Goal: Task Accomplishment & Management: Manage account settings

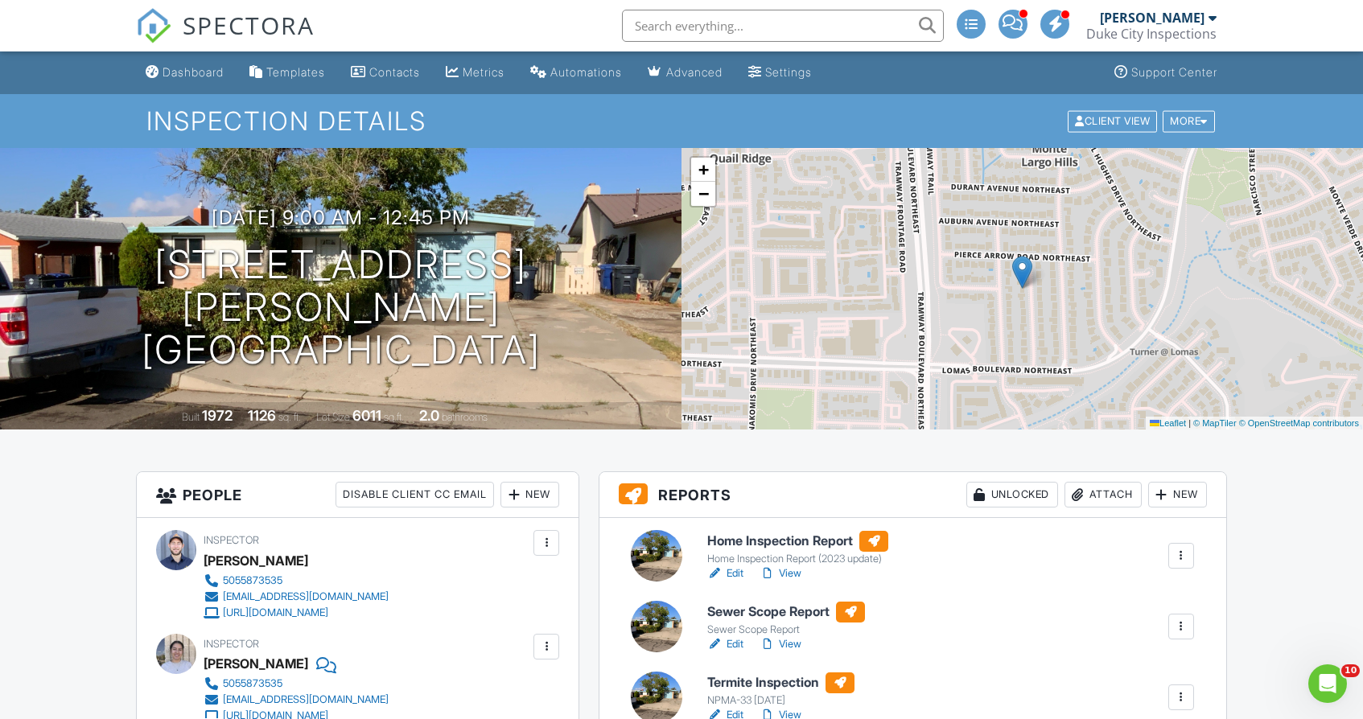
click at [793, 578] on link "View" at bounding box center [781, 574] width 42 height 16
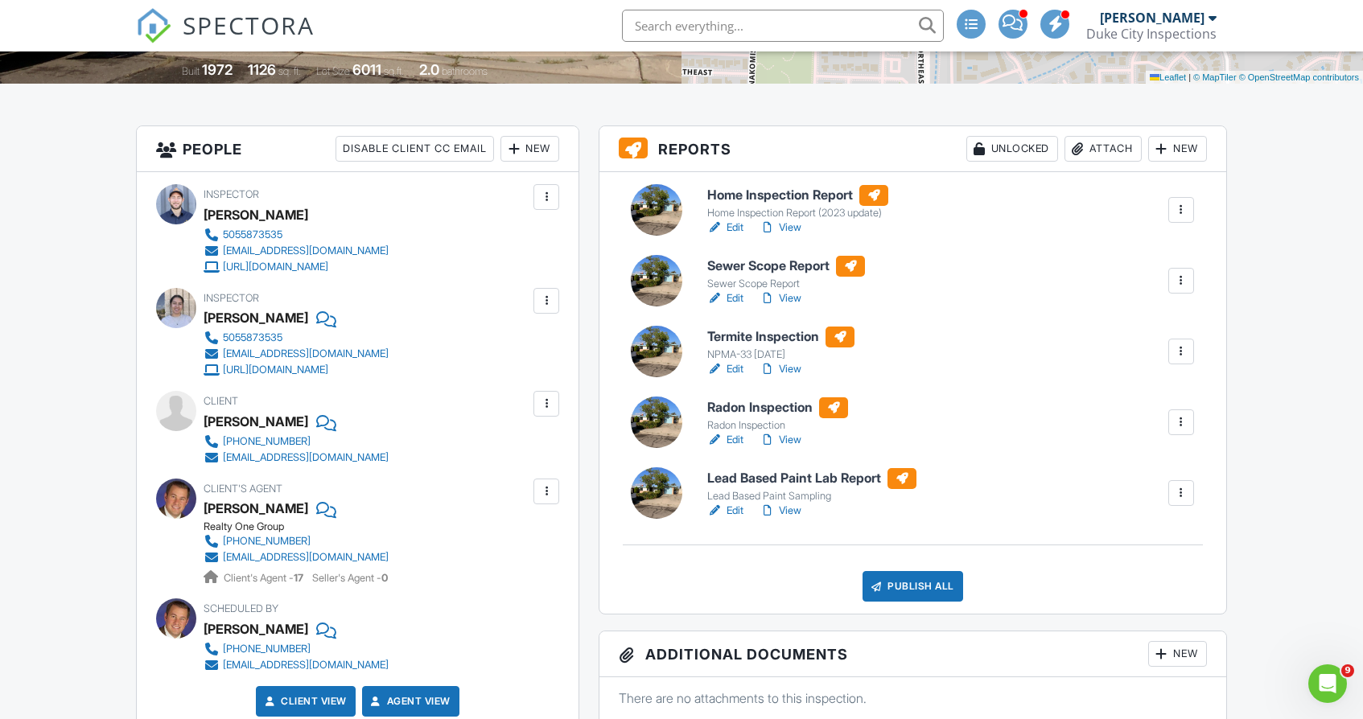
click at [1178, 344] on div at bounding box center [1181, 352] width 16 height 16
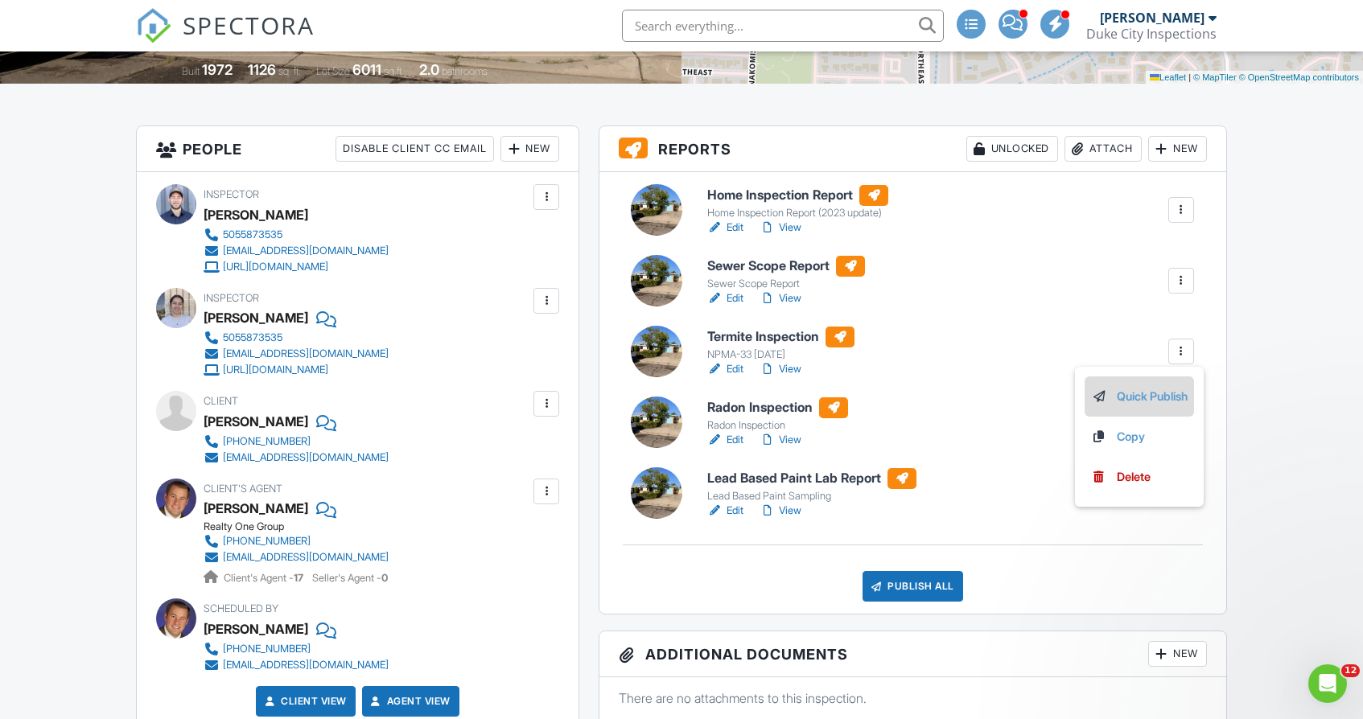
click at [1143, 406] on li "Quick Publish" at bounding box center [1139, 397] width 109 height 40
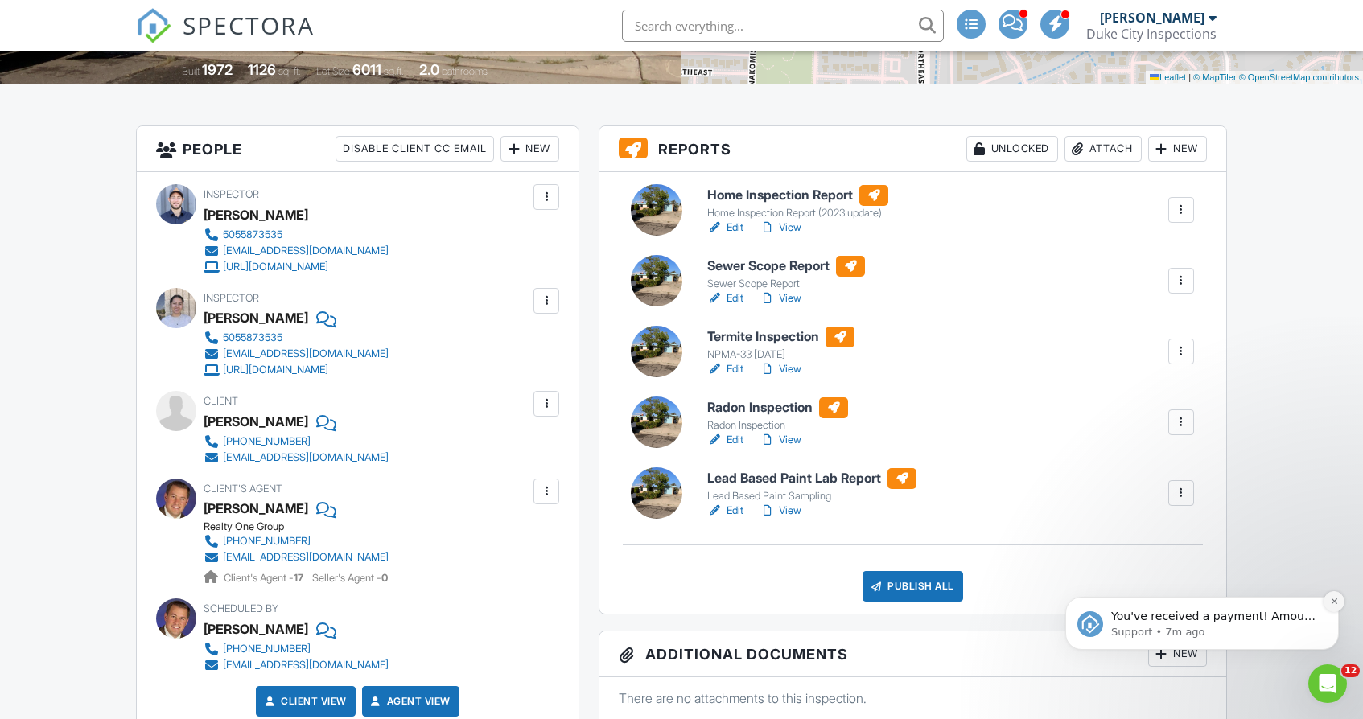
click at [1334, 604] on icon "Dismiss notification" at bounding box center [1334, 601] width 9 height 9
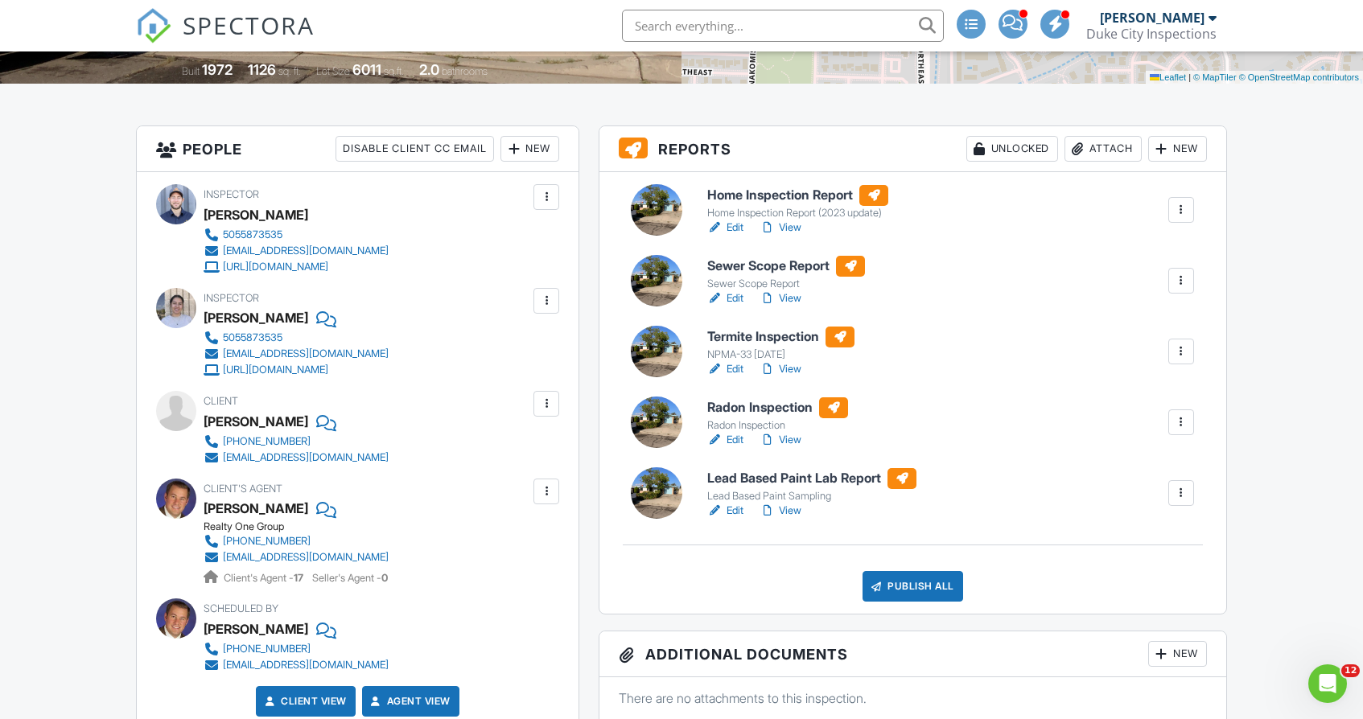
click at [1184, 341] on div at bounding box center [1182, 352] width 26 height 26
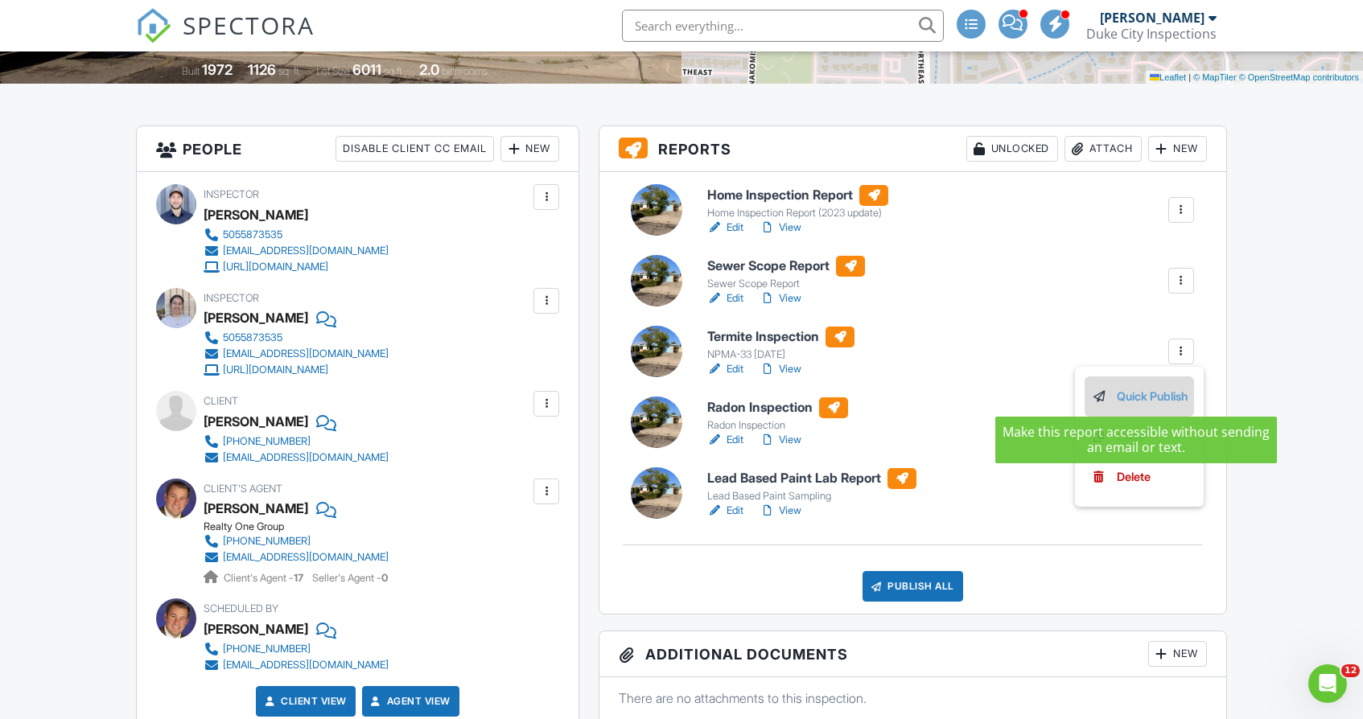
click at [1128, 394] on link "Quick Publish" at bounding box center [1139, 397] width 97 height 18
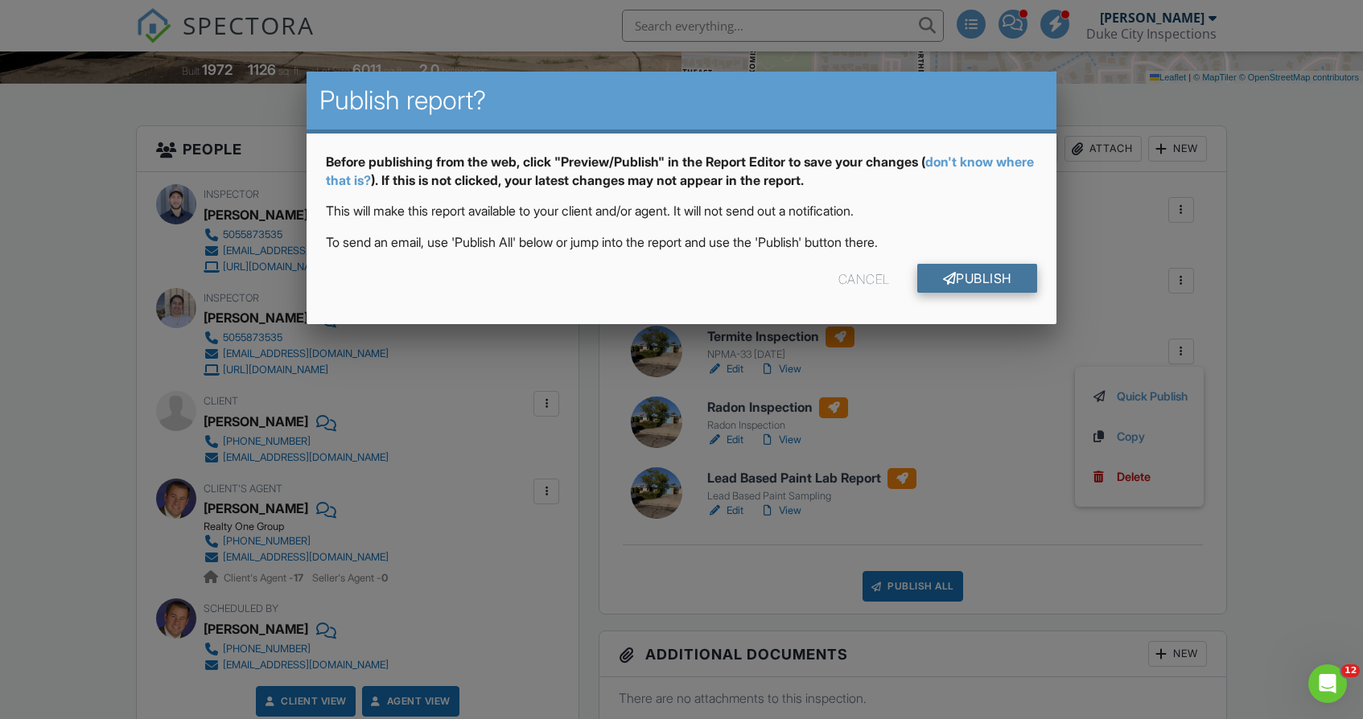
click at [969, 285] on link "Publish" at bounding box center [977, 278] width 120 height 29
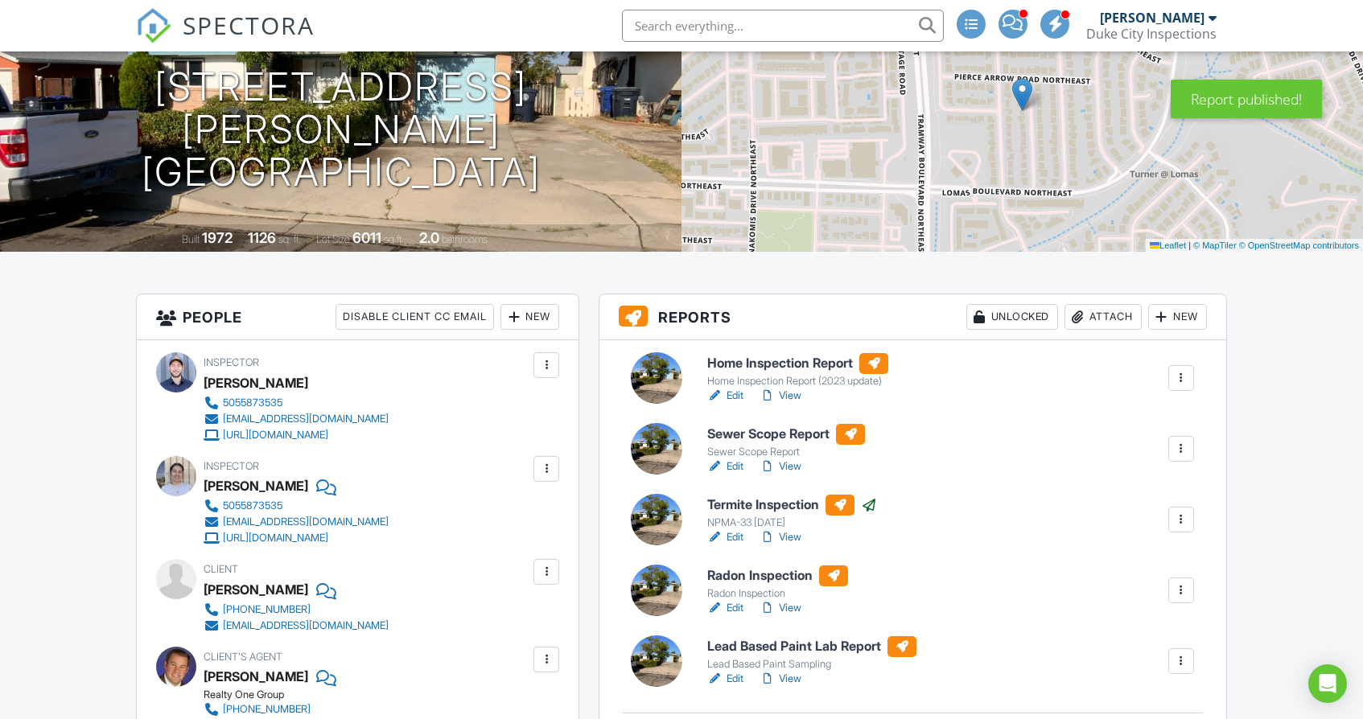
click at [794, 464] on link "View" at bounding box center [781, 467] width 42 height 16
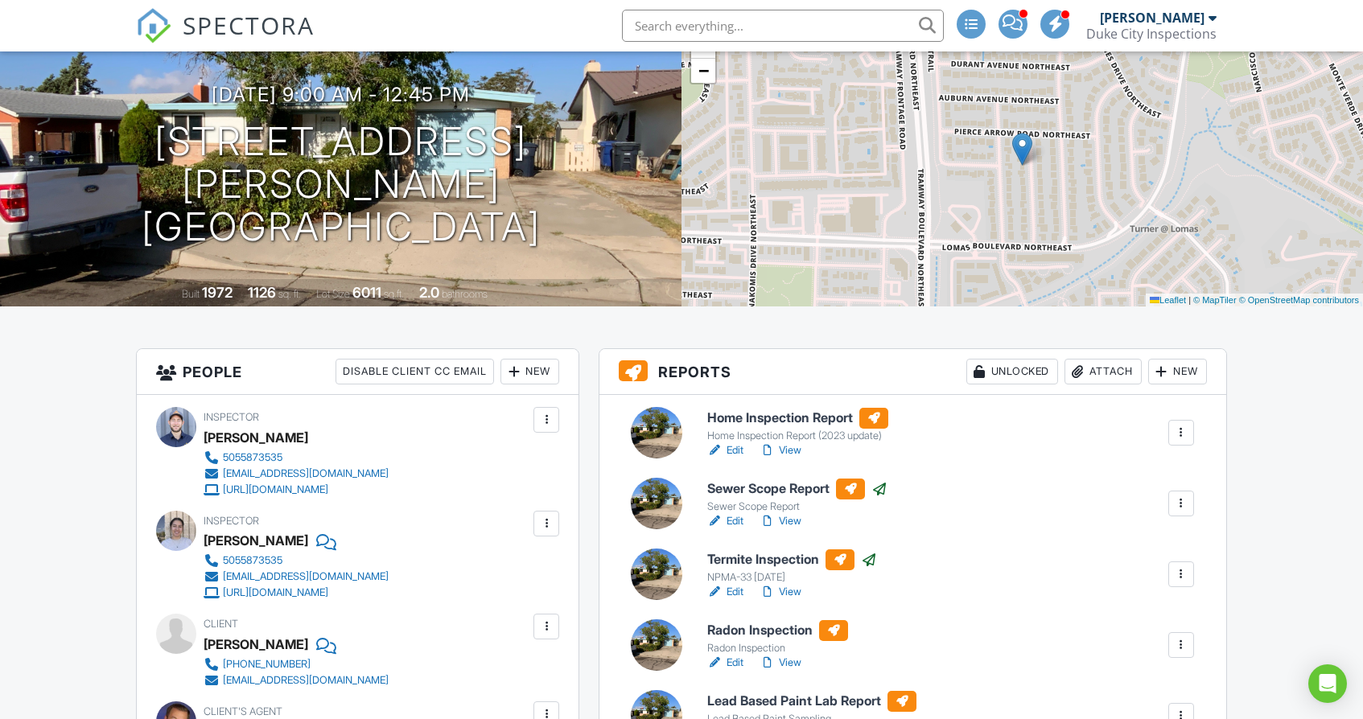
click at [795, 451] on link "View" at bounding box center [781, 451] width 42 height 16
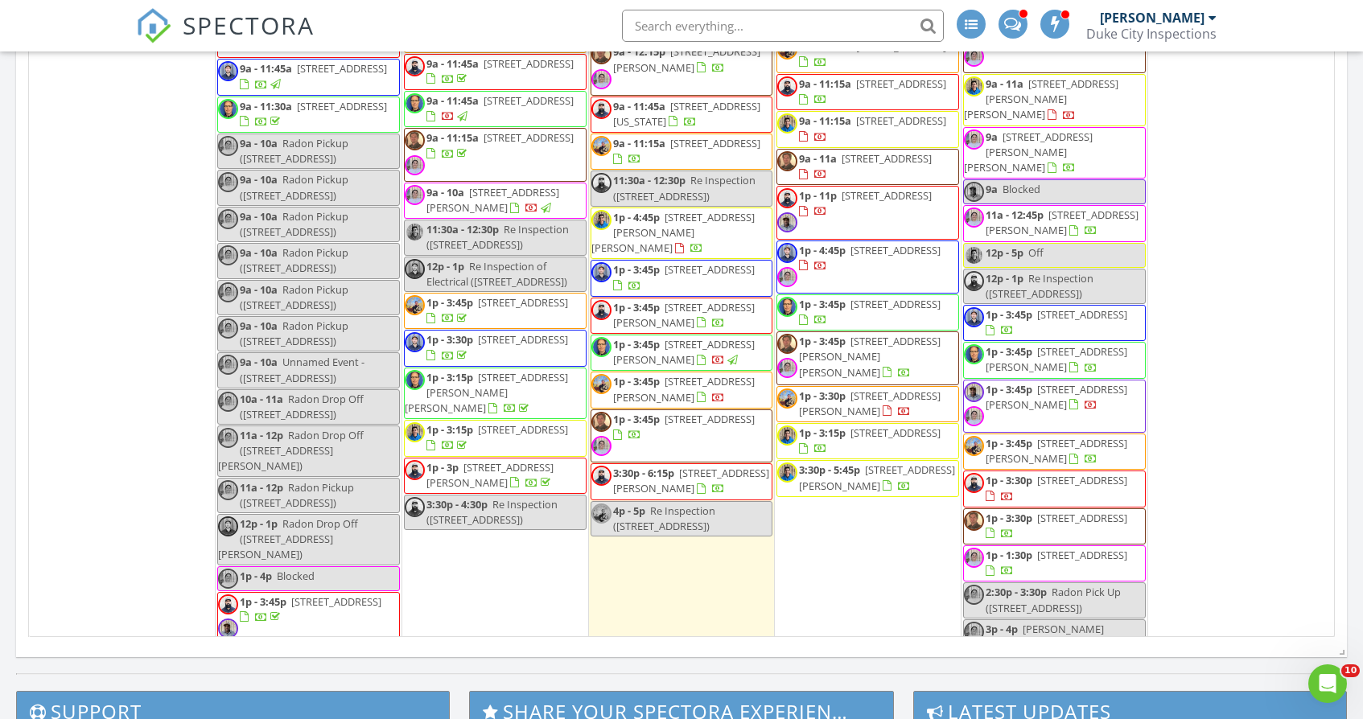
scroll to position [3707, 0]
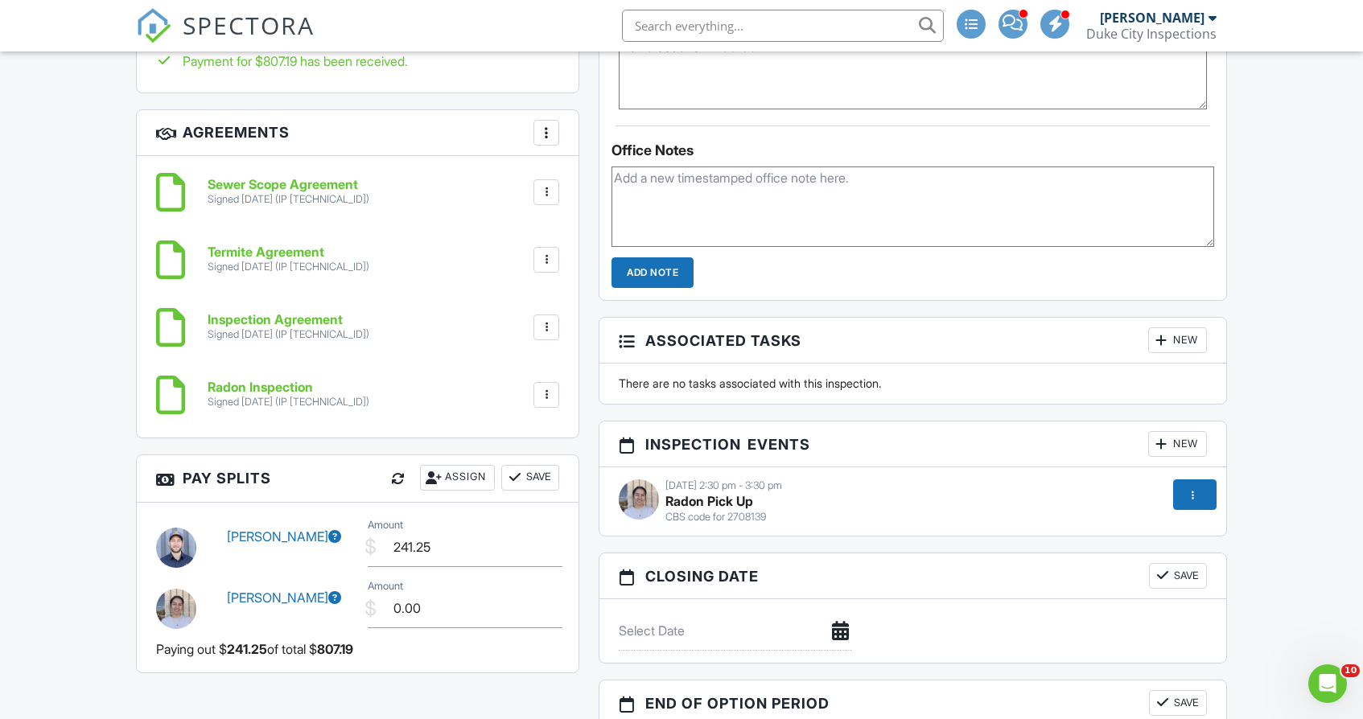
scroll to position [1582, 0]
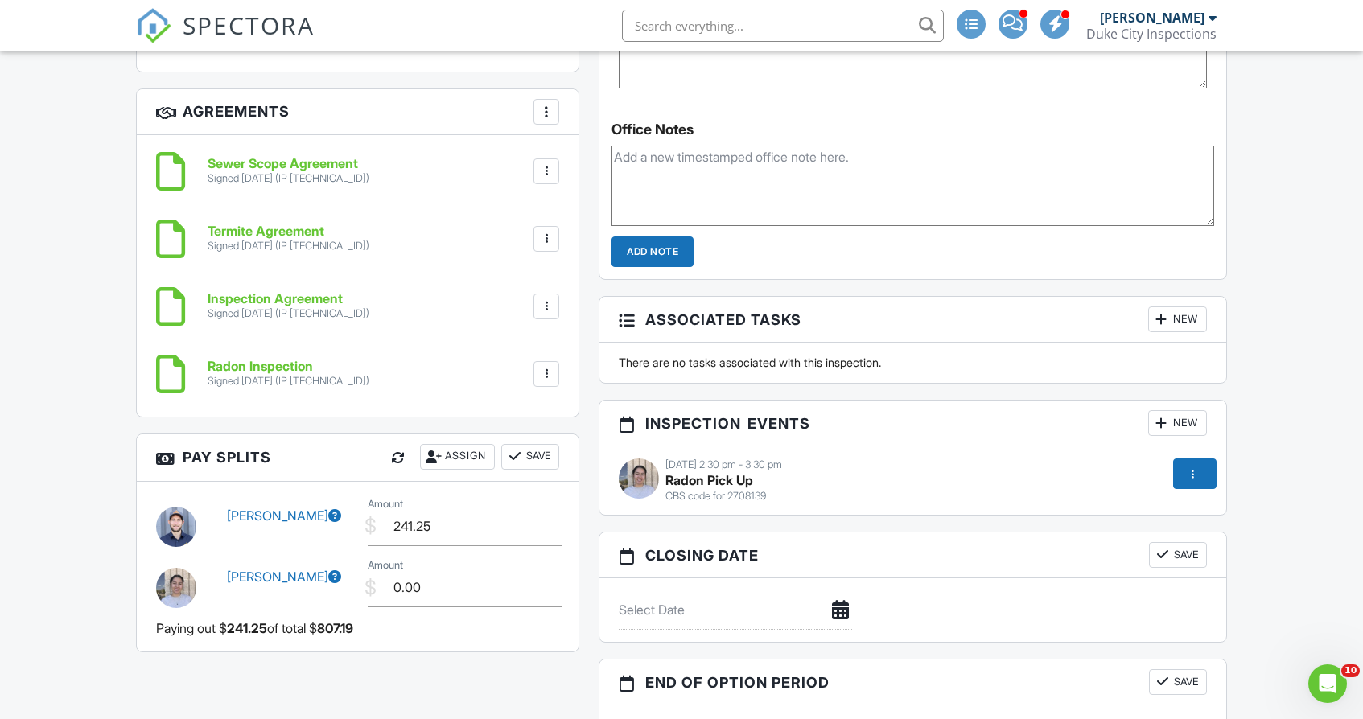
click at [1207, 473] on div at bounding box center [1194, 474] width 43 height 31
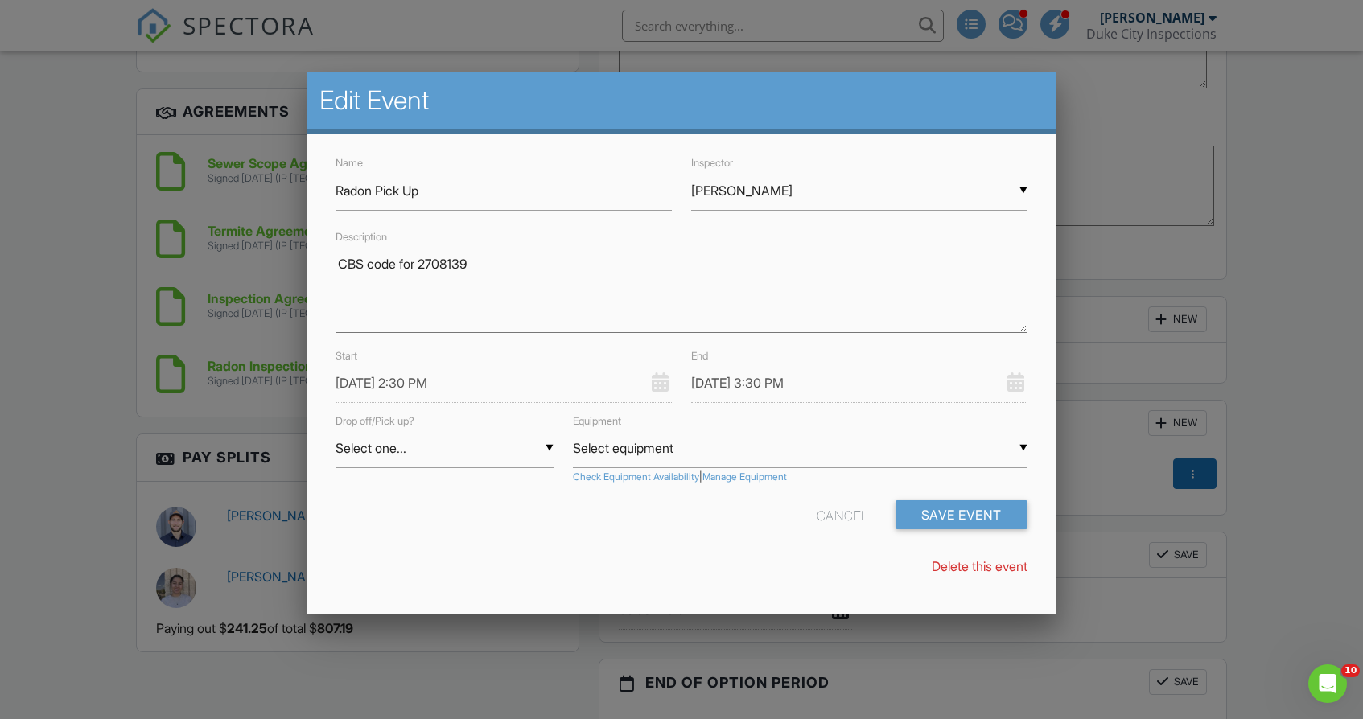
click at [387, 385] on input "[DATE] 2:30 PM" at bounding box center [504, 383] width 336 height 39
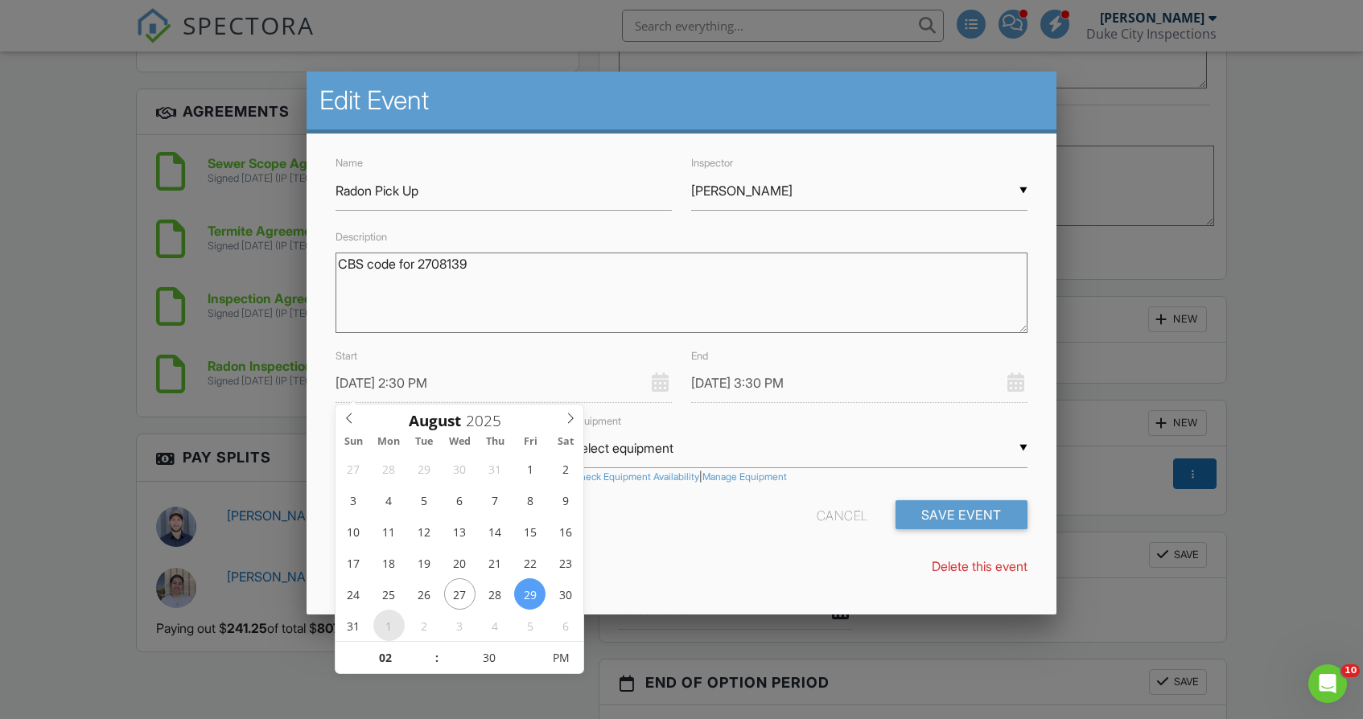
type input "[DATE] 2:30 PM"
type input "[DATE] 3:30 PM"
type input "09/01/2025 1:30 PM"
type input "01"
click at [428, 666] on span at bounding box center [428, 666] width 11 height 16
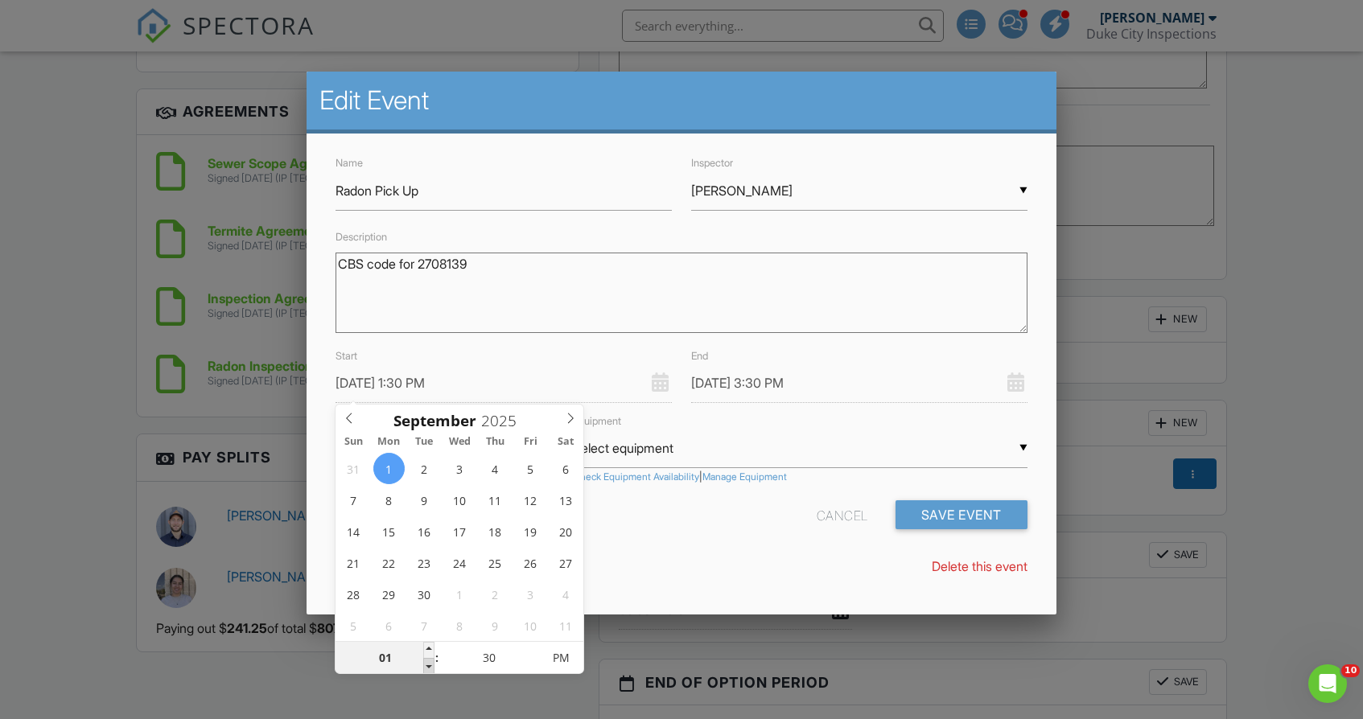
type input "09/01/2025 12:30 PM"
type input "12"
click at [428, 666] on span at bounding box center [428, 666] width 11 height 16
type input "09/01/2025 11:30 AM"
type input "11"
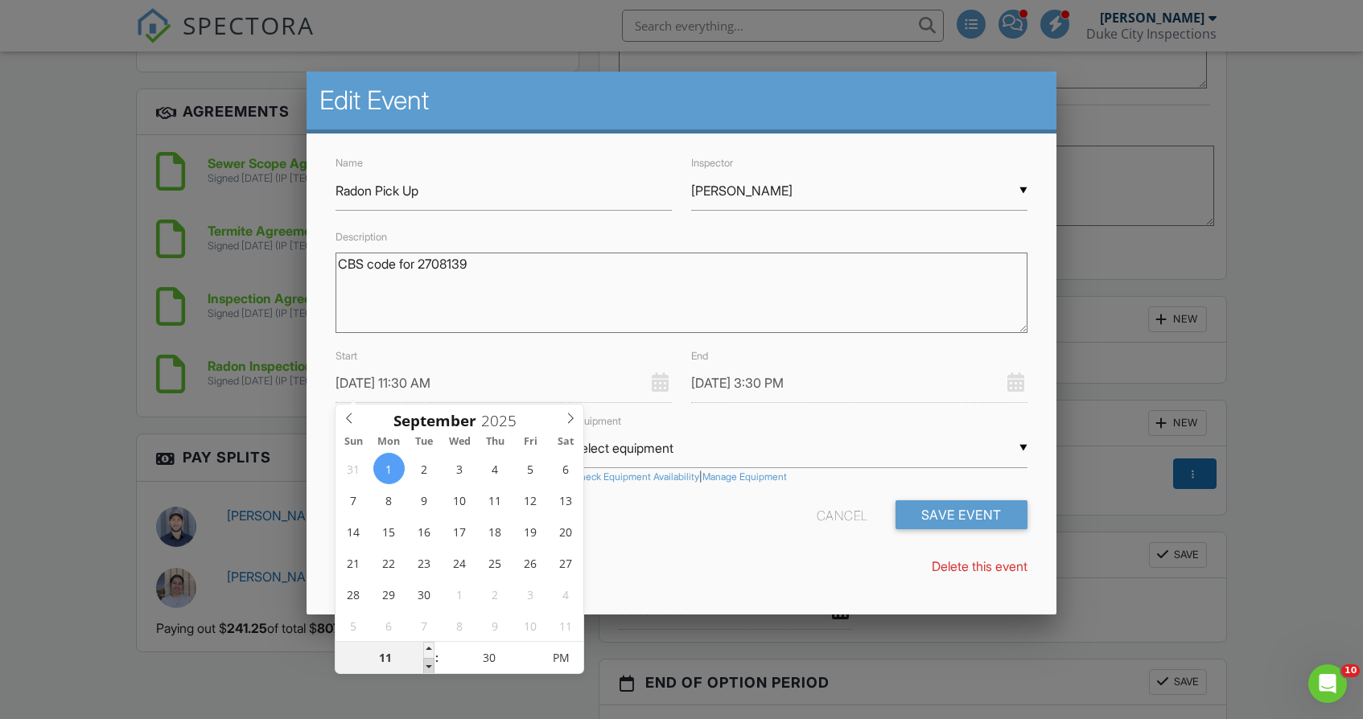
click at [428, 666] on span at bounding box center [428, 666] width 11 height 16
type input "09/01/2025 10:30 AM"
type input "10"
click at [428, 666] on span at bounding box center [428, 666] width 11 height 16
type input "09/01/2025 9:30 AM"
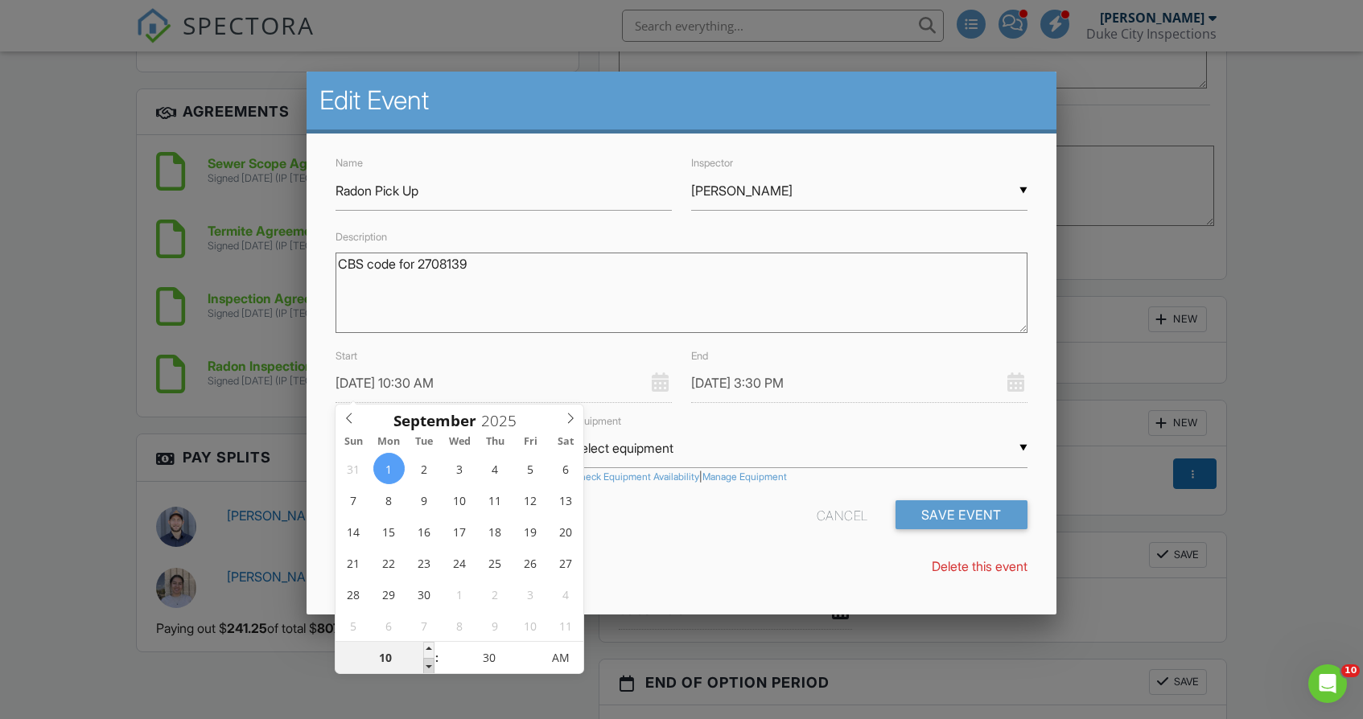
type input "09"
click at [428, 666] on span at bounding box center [428, 666] width 11 height 16
type input "09/01/2025 8:30 AM"
type input "08"
click at [428, 666] on span at bounding box center [428, 666] width 11 height 16
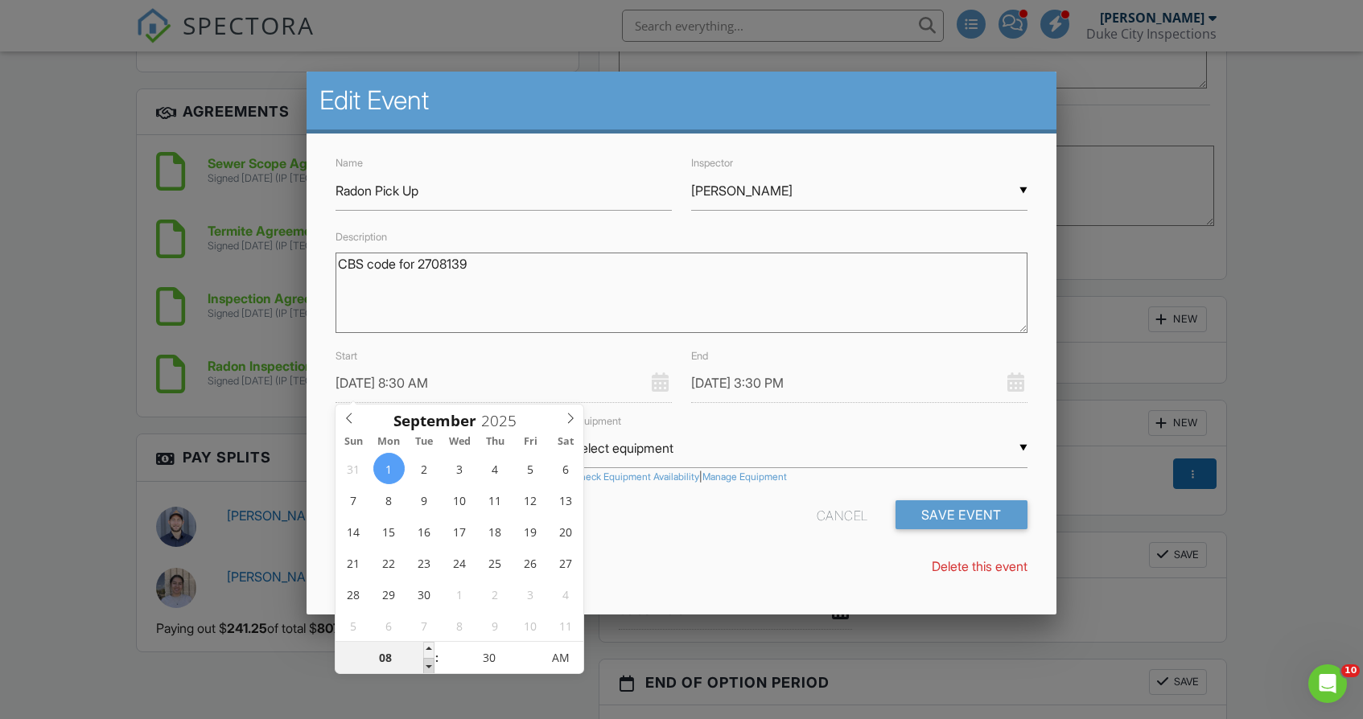
type input "09/01/2025 9:30 AM"
type input "09"
click at [430, 649] on span at bounding box center [428, 650] width 11 height 16
type input "09/01/2025 10:30 AM"
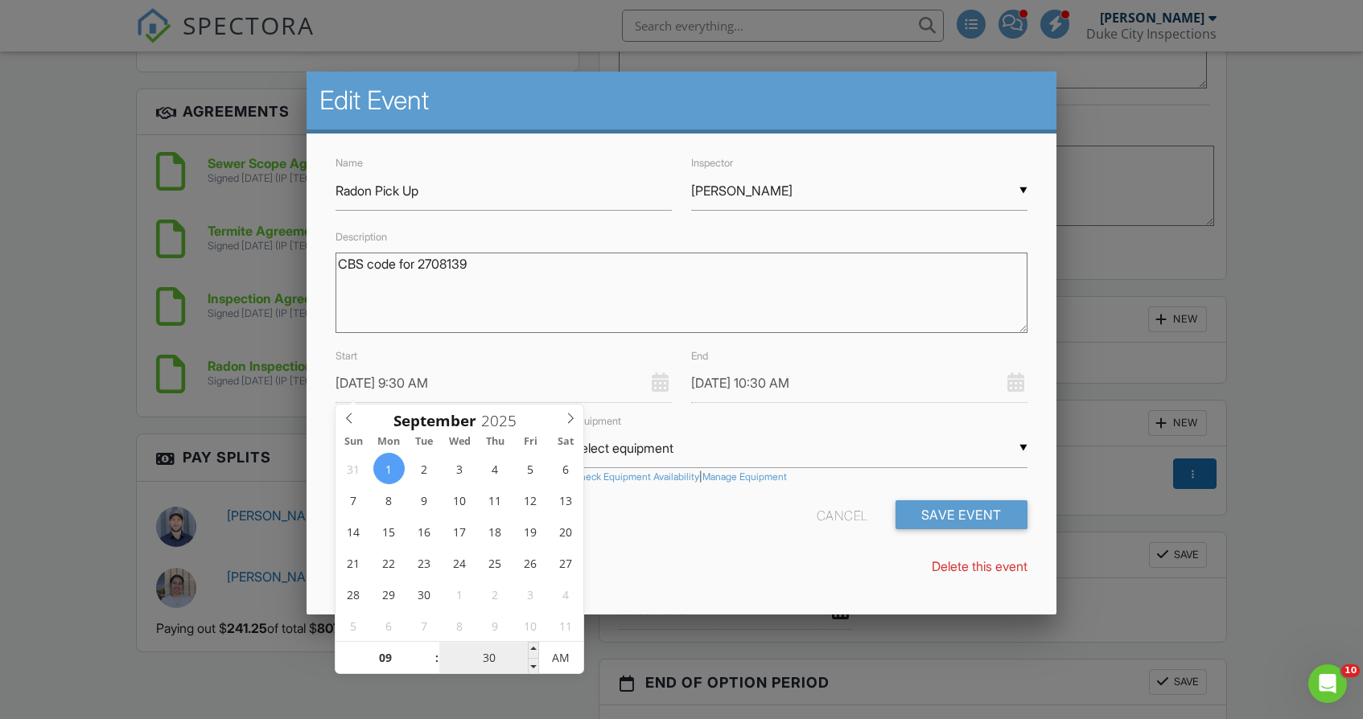
click at [520, 655] on input "30" at bounding box center [488, 659] width 99 height 32
type input "09/01/2025 9:25 AM"
type input "25"
click at [537, 664] on span at bounding box center [533, 666] width 11 height 16
type input "09/01/2025 9:20 AM"
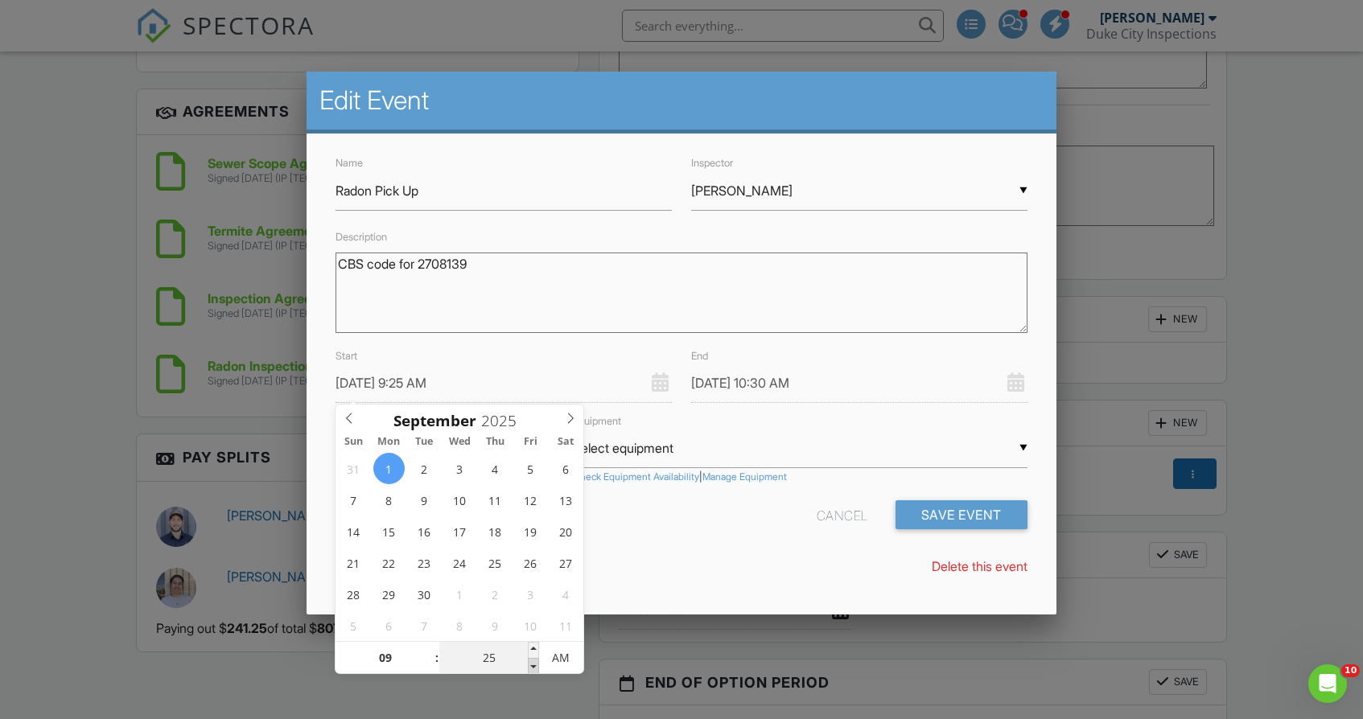
type input "20"
click at [537, 664] on span at bounding box center [533, 666] width 11 height 16
type input "09/01/2025 9:15 AM"
type input "15"
click at [537, 664] on span at bounding box center [533, 666] width 11 height 16
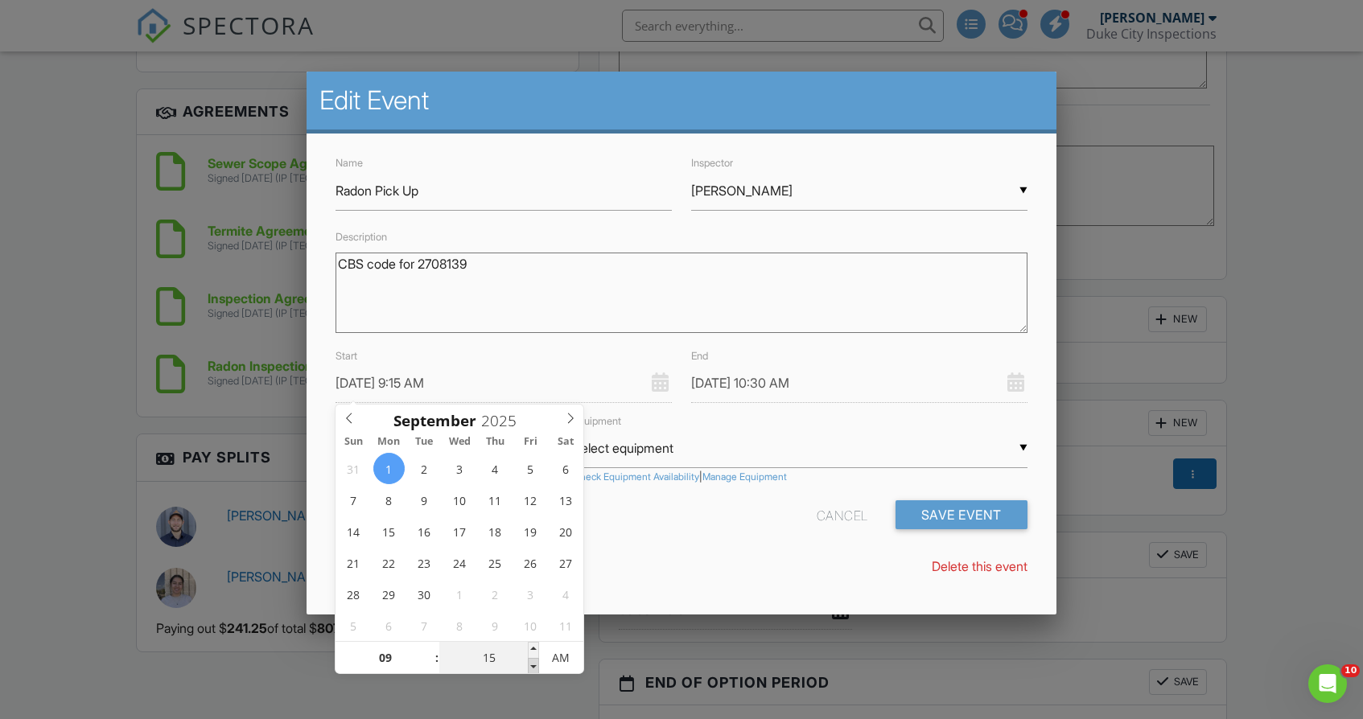
type input "09/01/2025 9:10 AM"
type input "10"
click at [537, 664] on span at bounding box center [533, 666] width 11 height 16
type input "09/01/2025 9:05 AM"
type input "05"
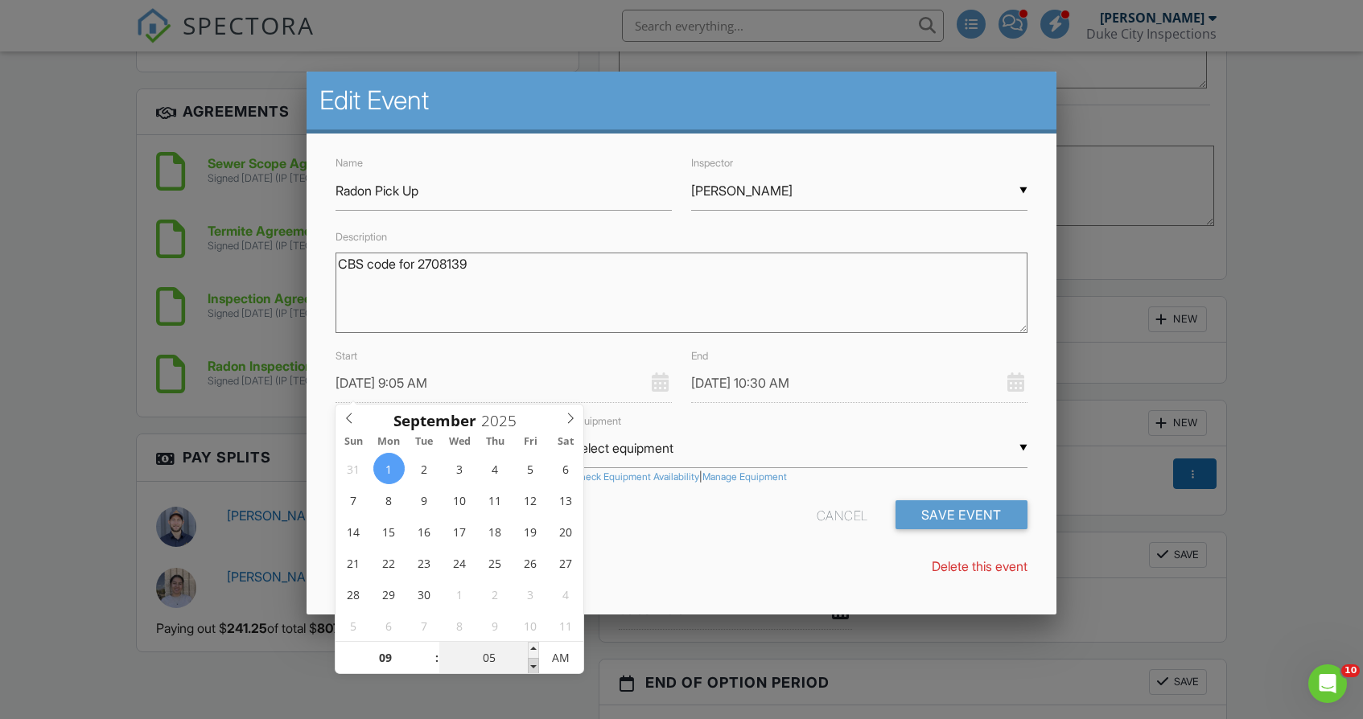
click at [537, 664] on span at bounding box center [533, 666] width 11 height 16
type input "09/01/2025 10:05 AM"
type input "09/01/2025 9:00 AM"
type input "00"
click at [537, 664] on span at bounding box center [533, 666] width 11 height 16
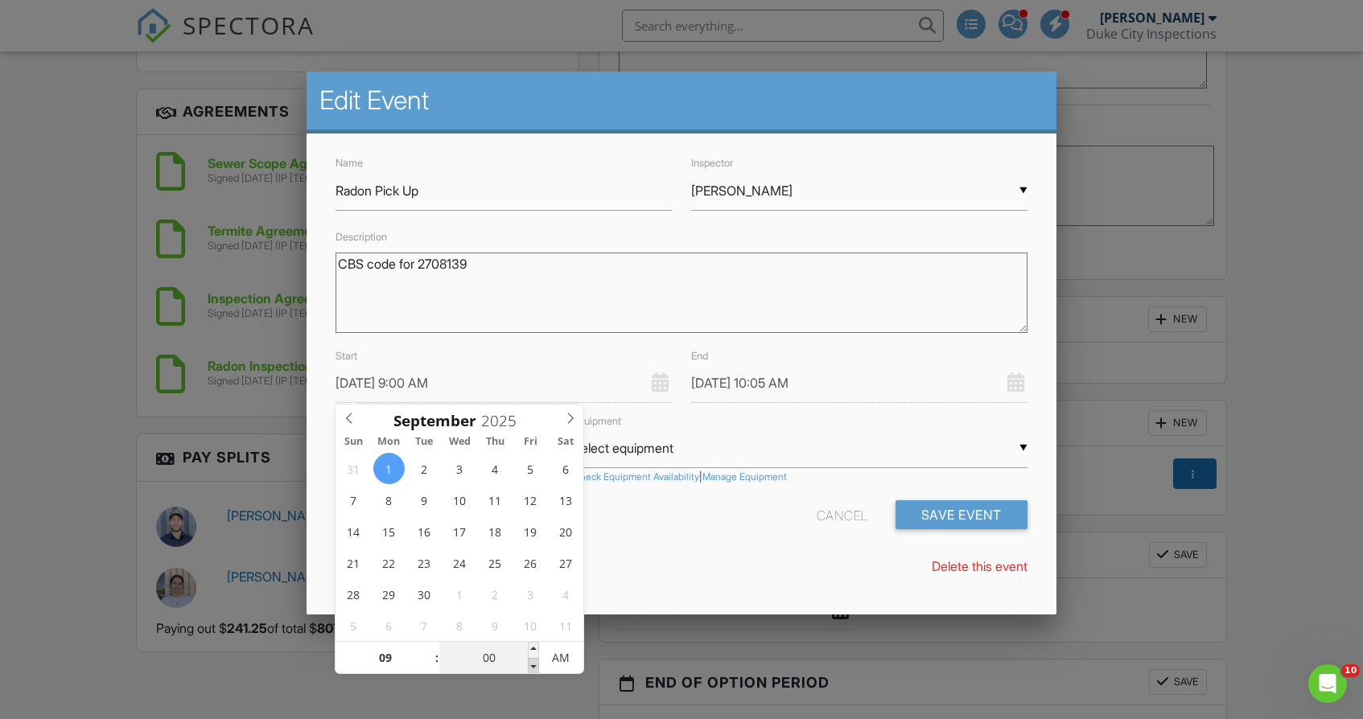
type input "09/01/2025 10:00 AM"
click at [600, 359] on div "Start 09/01/2025 9:00 AM" at bounding box center [504, 374] width 356 height 57
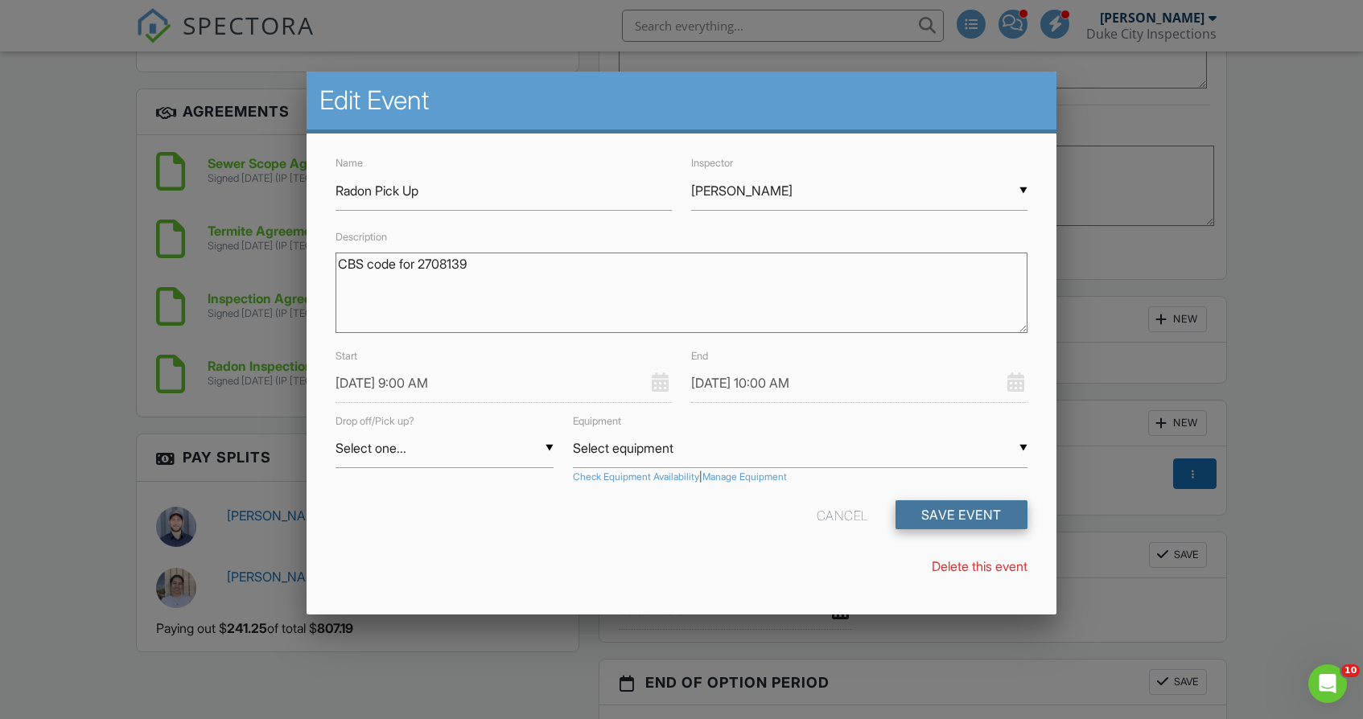
click at [934, 517] on button "Save Event" at bounding box center [962, 515] width 132 height 29
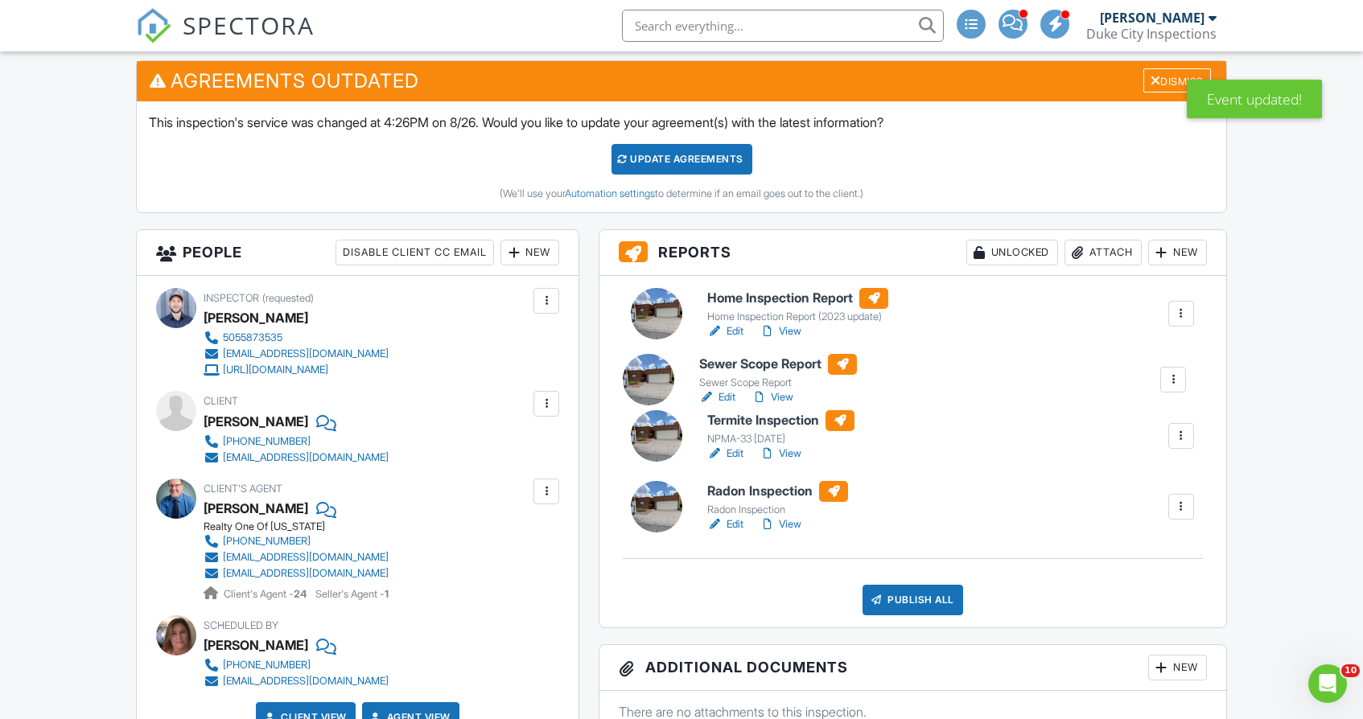
drag, startPoint x: 793, startPoint y: 443, endPoint x: 781, endPoint y: 336, distance: 108.4
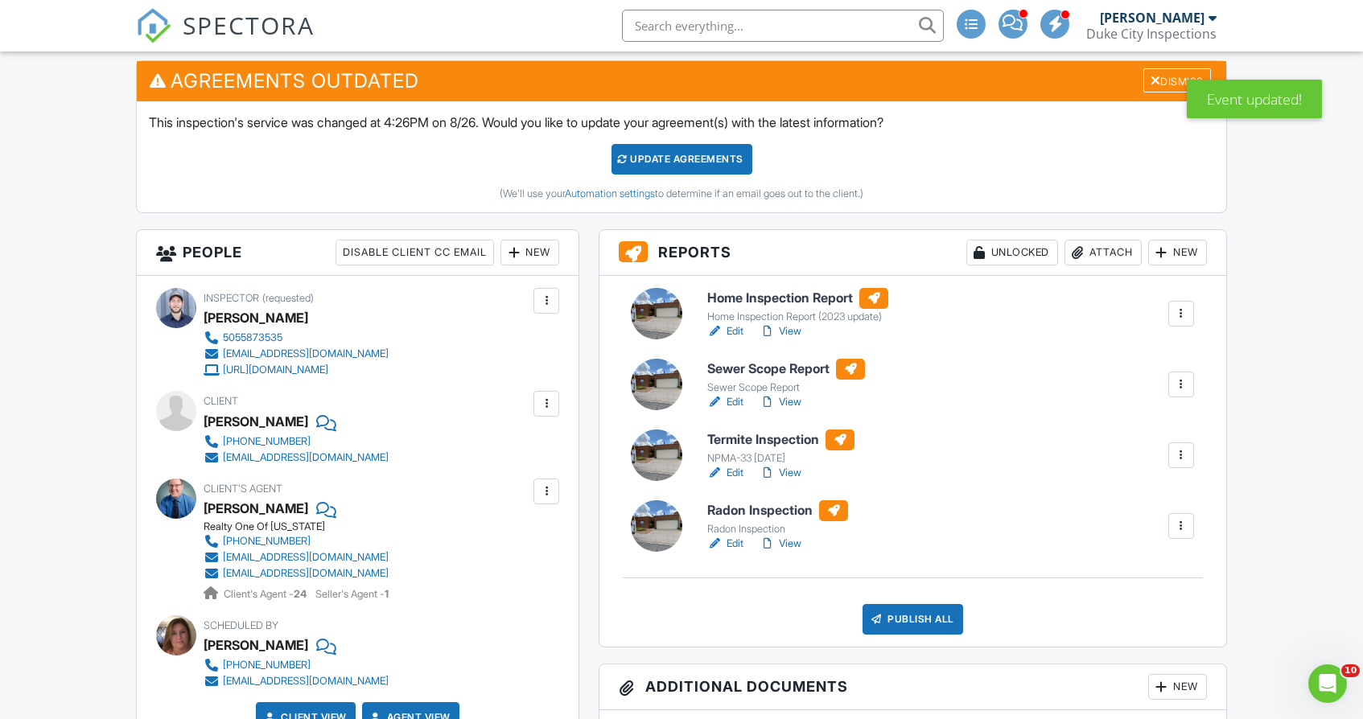
click at [786, 439] on h6 "Termite Inspection" at bounding box center [780, 440] width 147 height 21
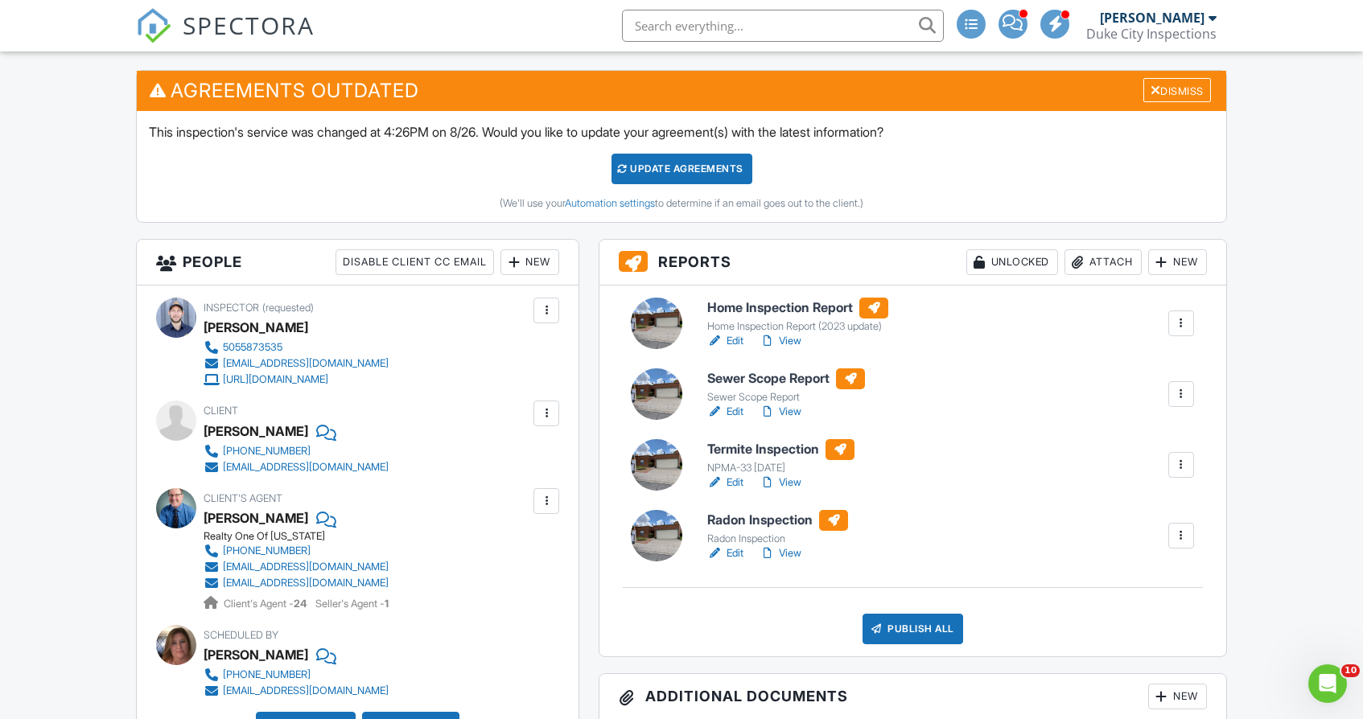
click at [776, 381] on h6 "Sewer Scope Report" at bounding box center [786, 379] width 158 height 21
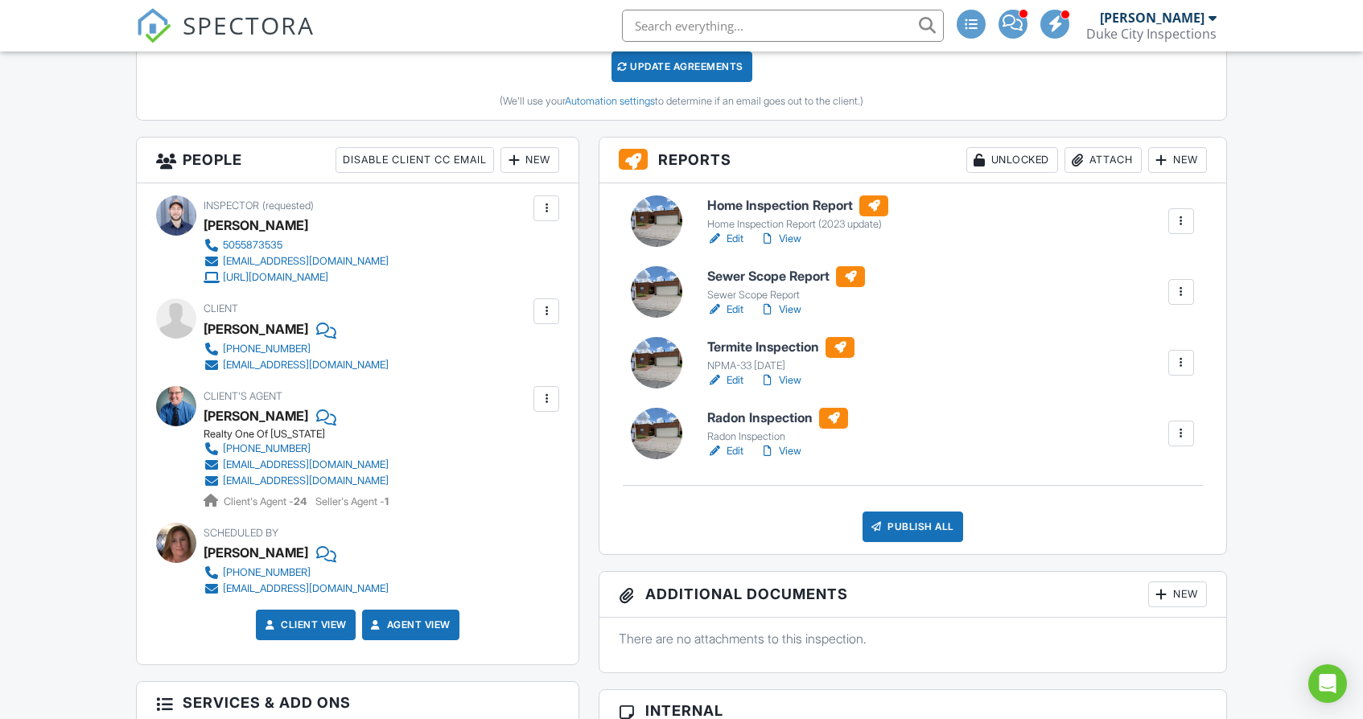
click at [779, 206] on h6 "Home Inspection Report" at bounding box center [797, 206] width 181 height 21
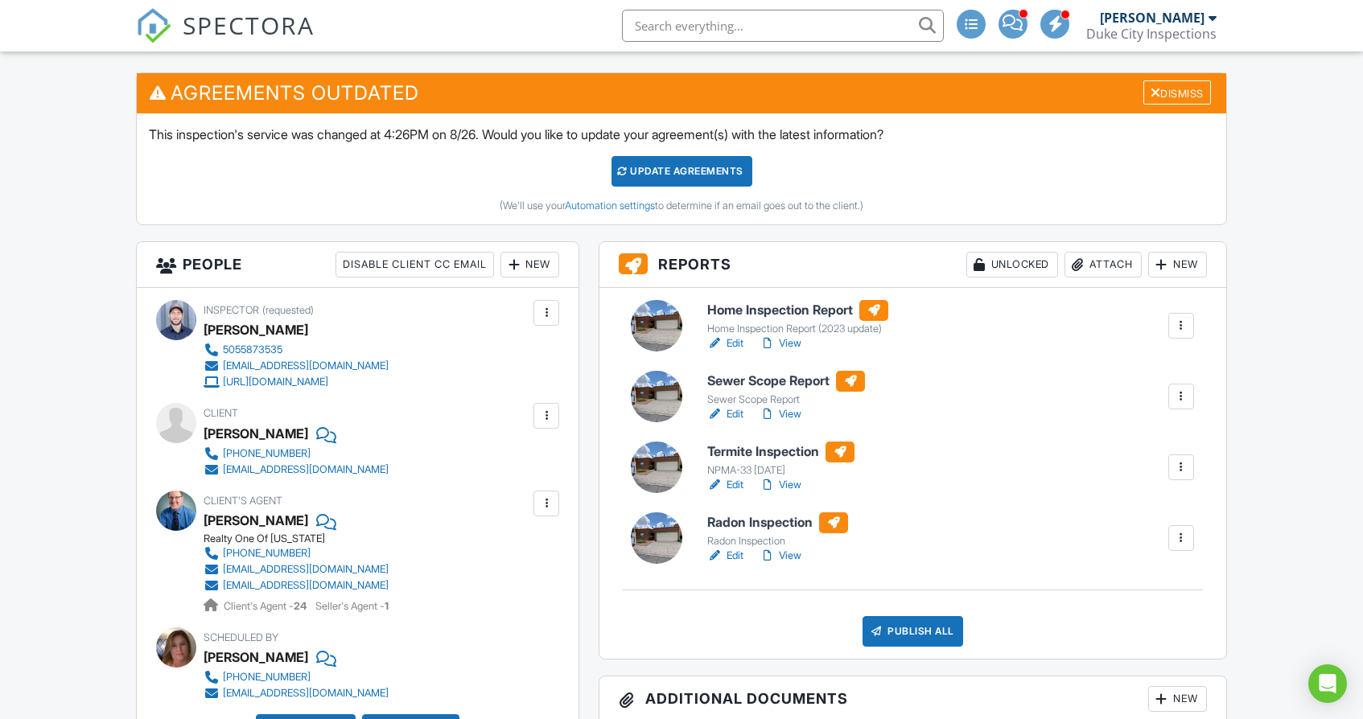
click at [1188, 538] on div at bounding box center [1181, 538] width 16 height 16
click at [796, 480] on link "View" at bounding box center [781, 485] width 42 height 16
click at [792, 414] on link "View" at bounding box center [781, 414] width 42 height 16
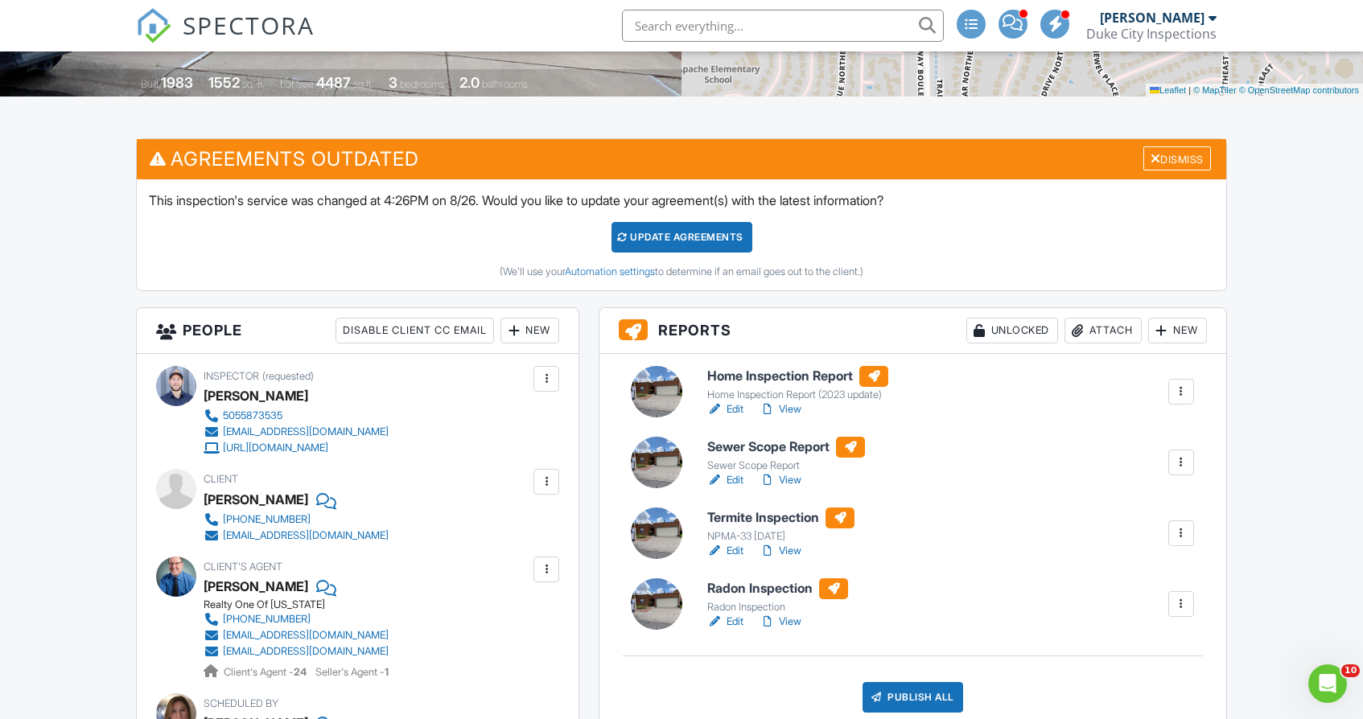
click at [797, 411] on link "View" at bounding box center [781, 410] width 42 height 16
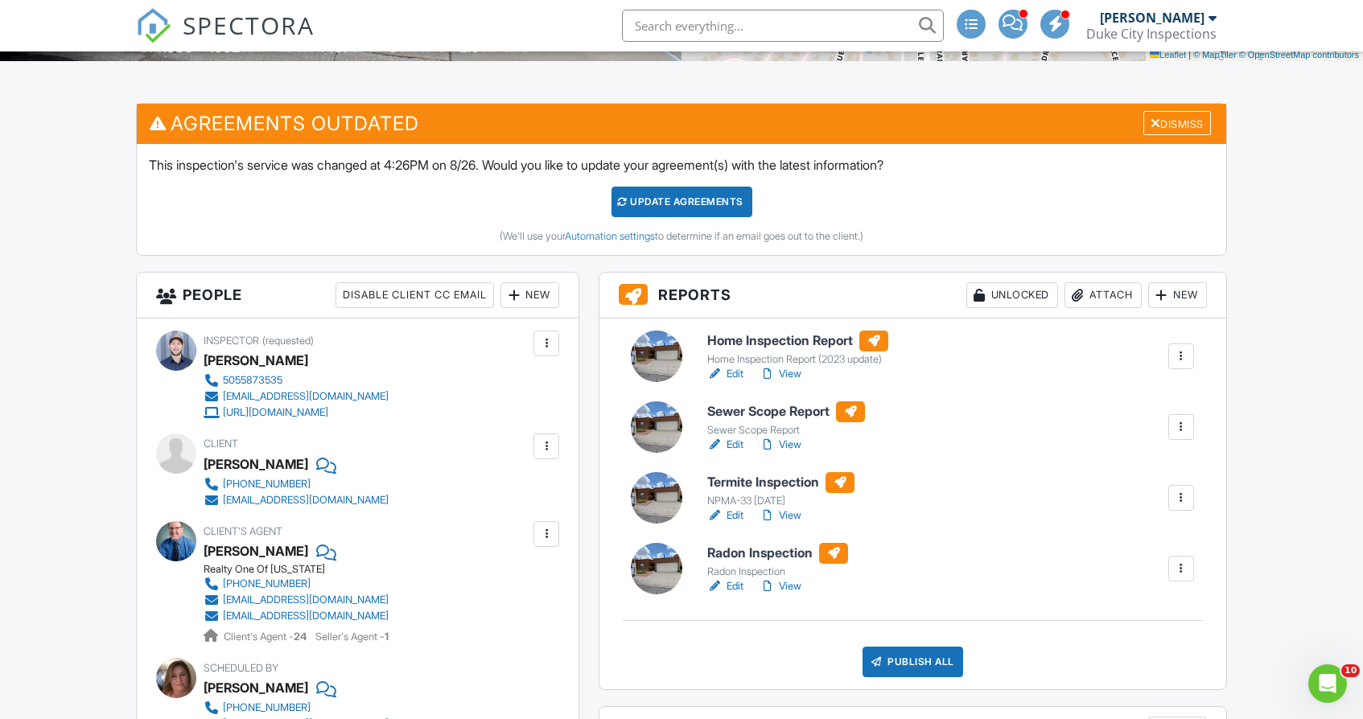
click at [1186, 572] on div at bounding box center [1181, 569] width 16 height 16
click at [1148, 681] on li "Delete" at bounding box center [1145, 694] width 97 height 40
click at [1185, 565] on div at bounding box center [1181, 569] width 16 height 16
click at [1153, 699] on div "Delete" at bounding box center [1146, 694] width 34 height 18
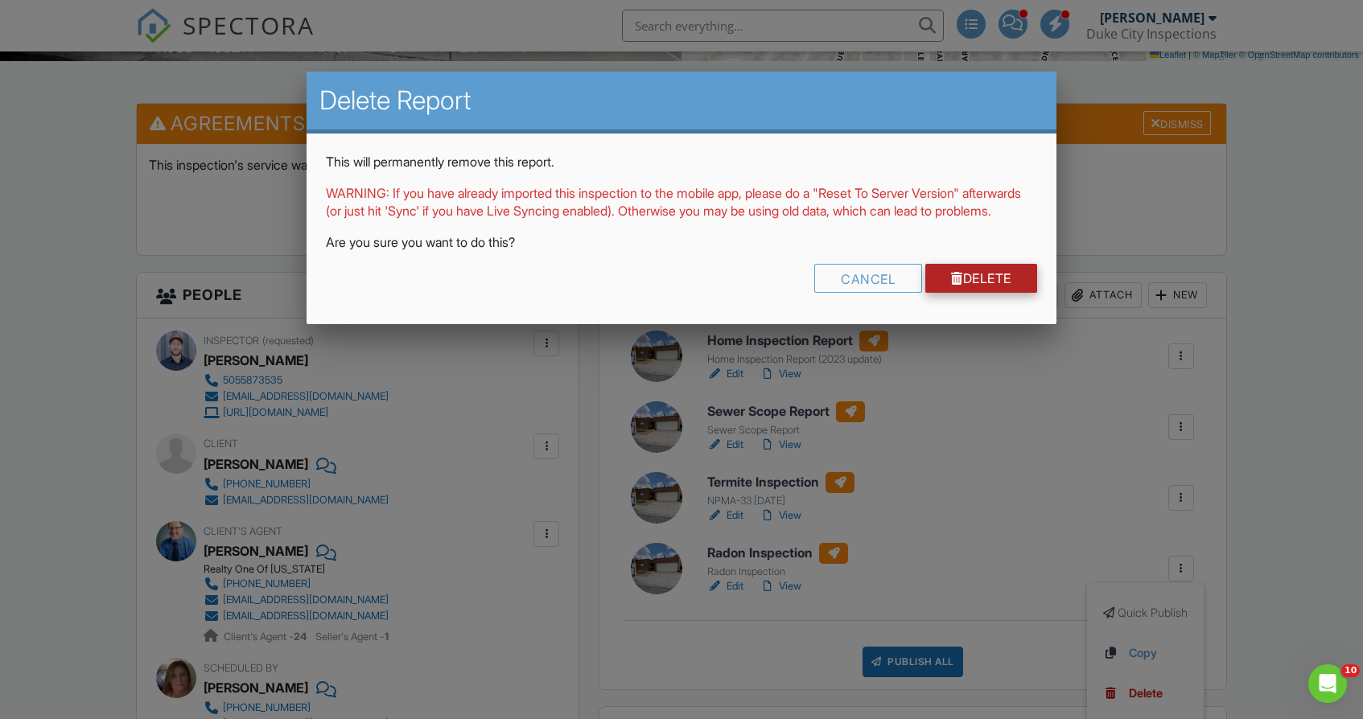
click at [1014, 293] on link "Delete" at bounding box center [982, 278] width 112 height 29
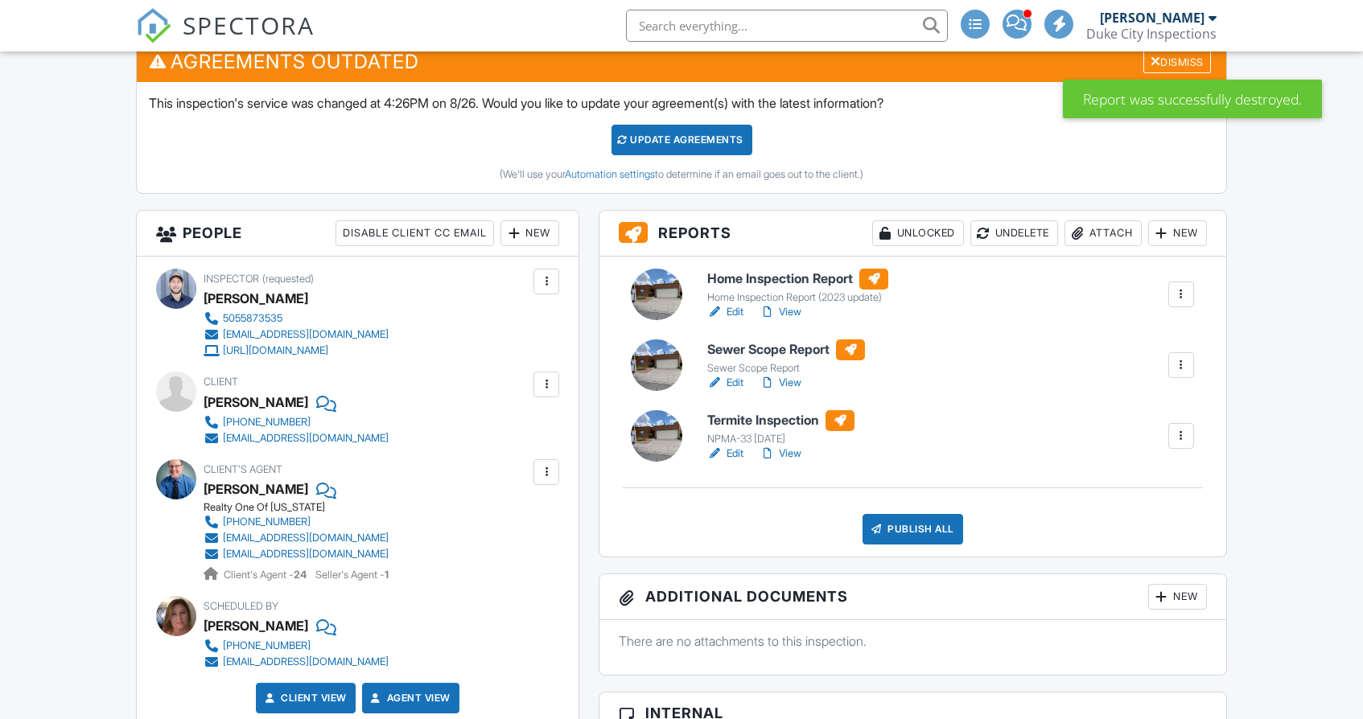
click at [912, 530] on div "Publish All" at bounding box center [913, 529] width 101 height 31
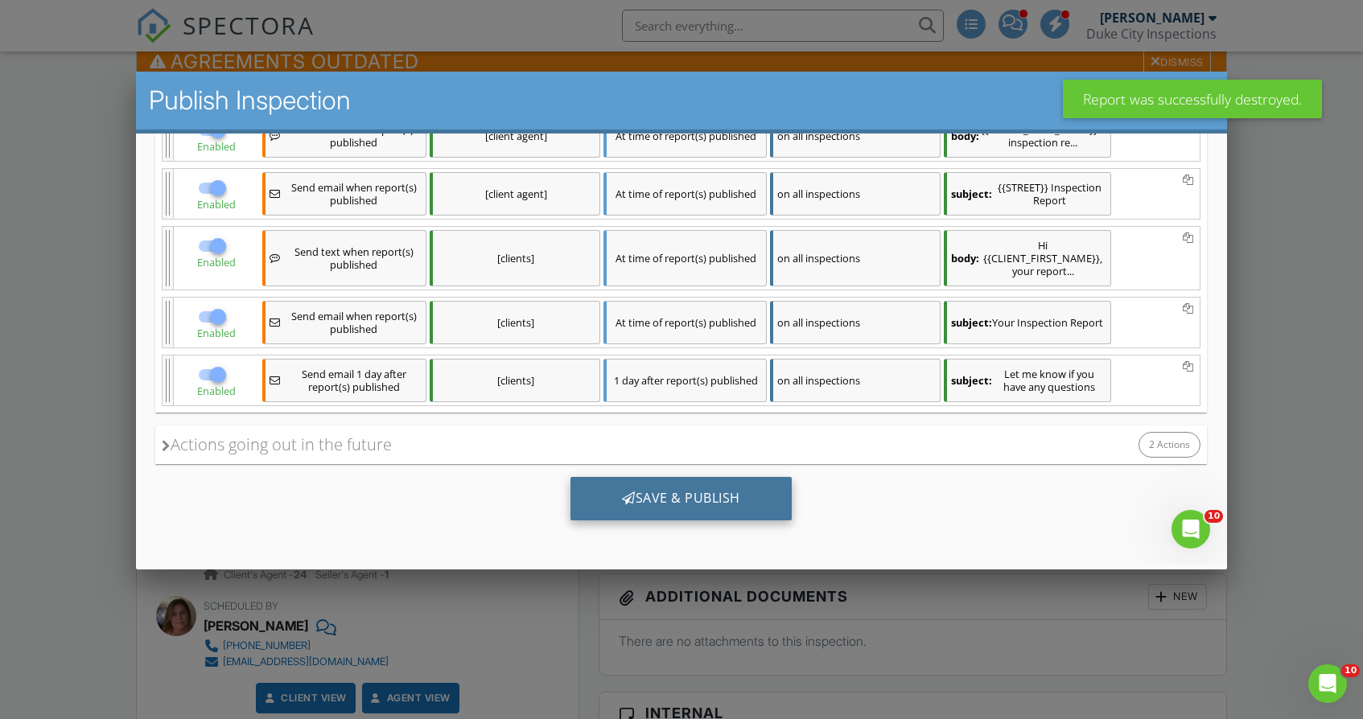
click at [730, 505] on div "Save & Publish" at bounding box center [681, 498] width 221 height 43
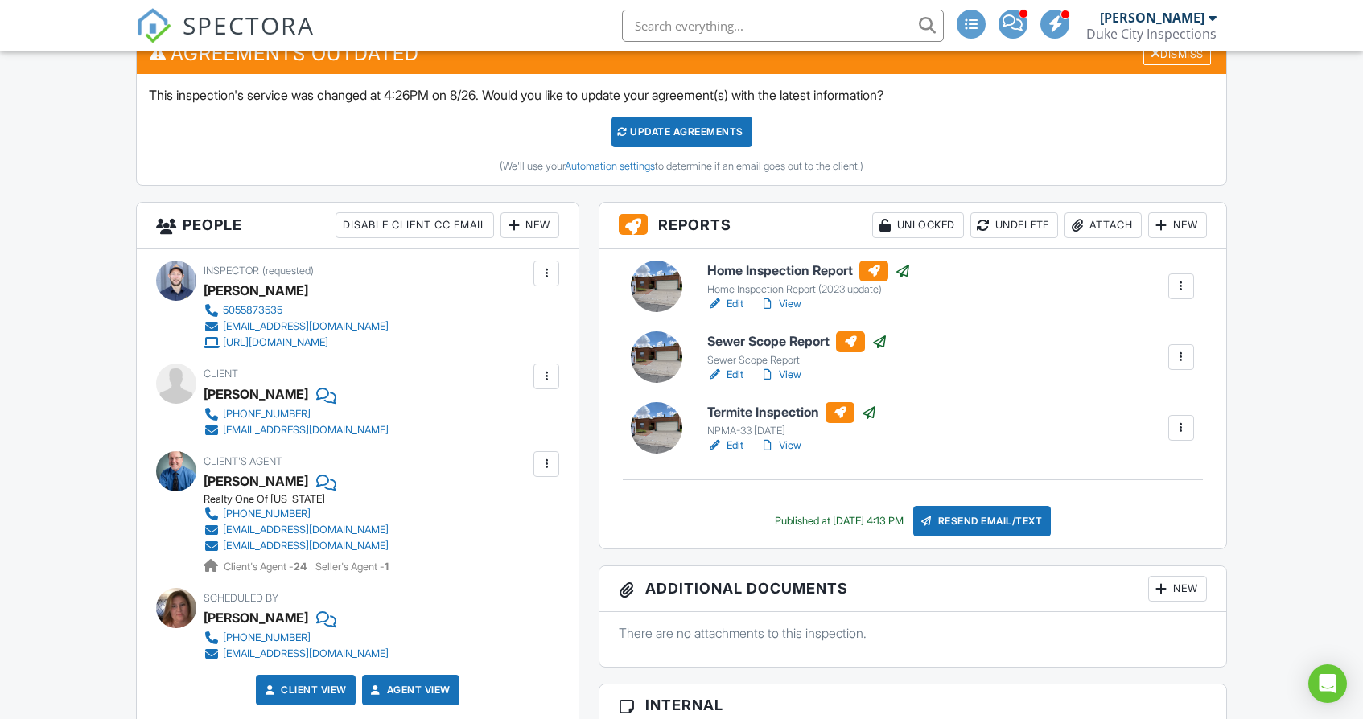
click at [1176, 222] on div "New" at bounding box center [1177, 225] width 59 height 26
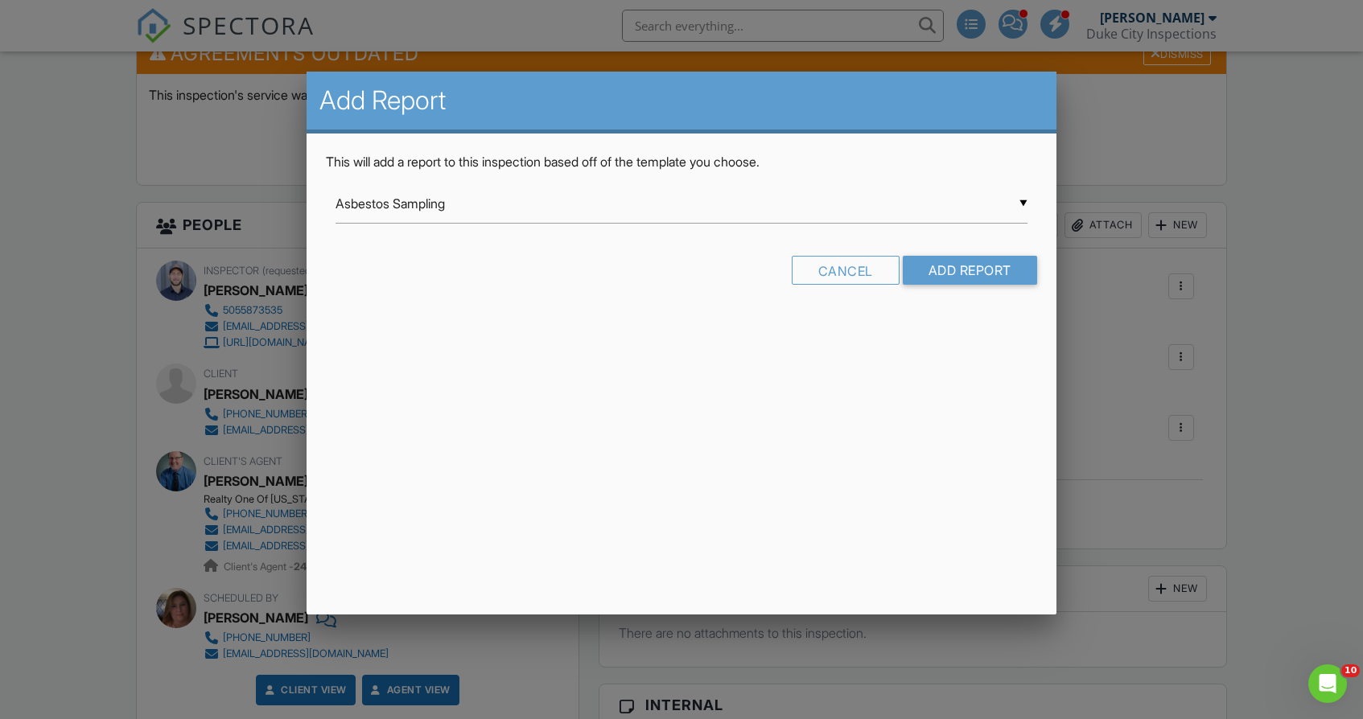
click at [705, 211] on div "▼ Asbestos Sampling Asbestos Sampling Lead Based Paint Sampling Mold Sampling R…" at bounding box center [682, 203] width 692 height 39
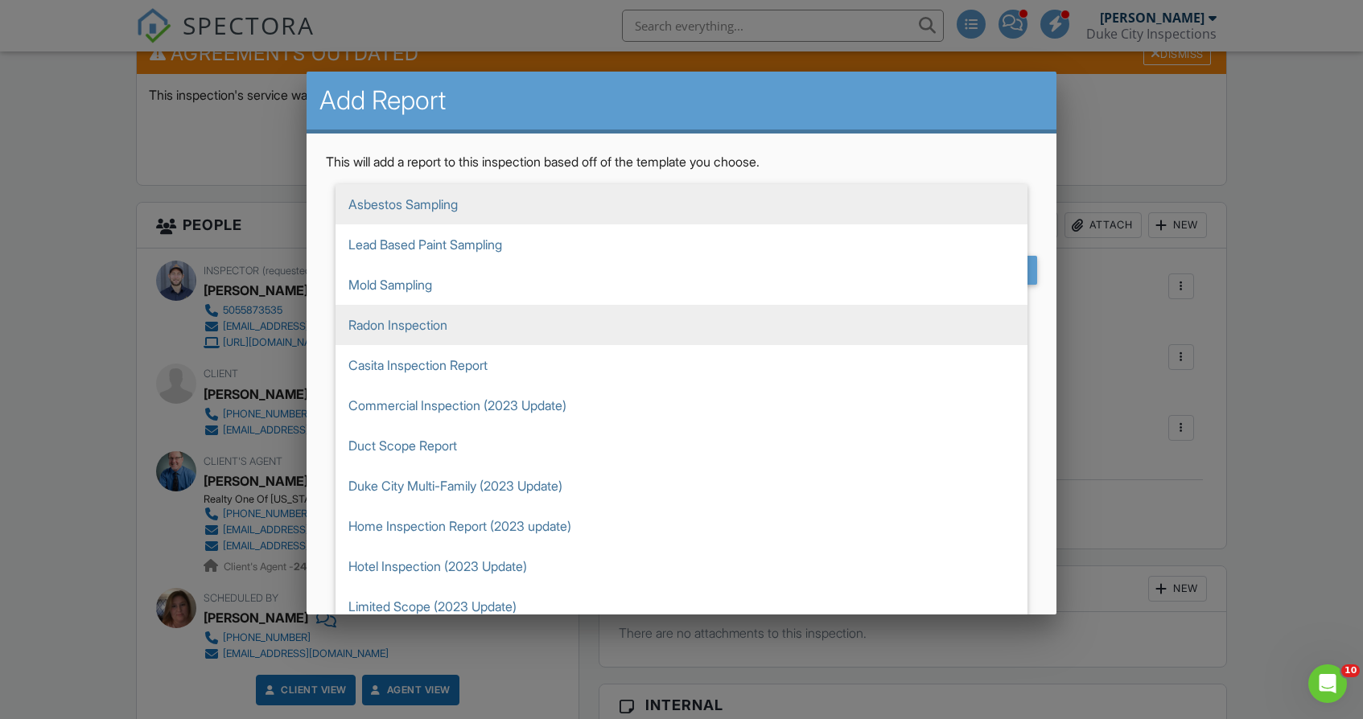
click at [498, 333] on span "Radon Inspection" at bounding box center [682, 325] width 692 height 40
type input "Radon Inspection"
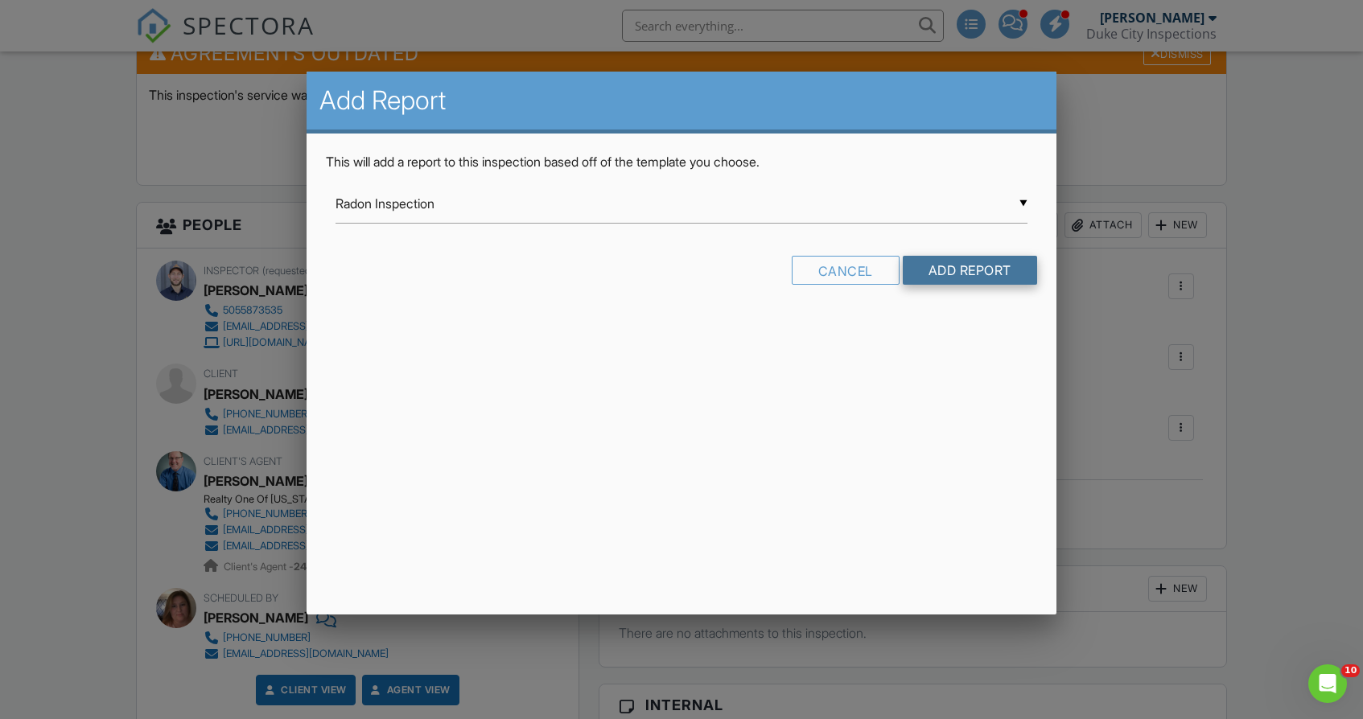
click at [925, 272] on input "Add Report" at bounding box center [970, 270] width 134 height 29
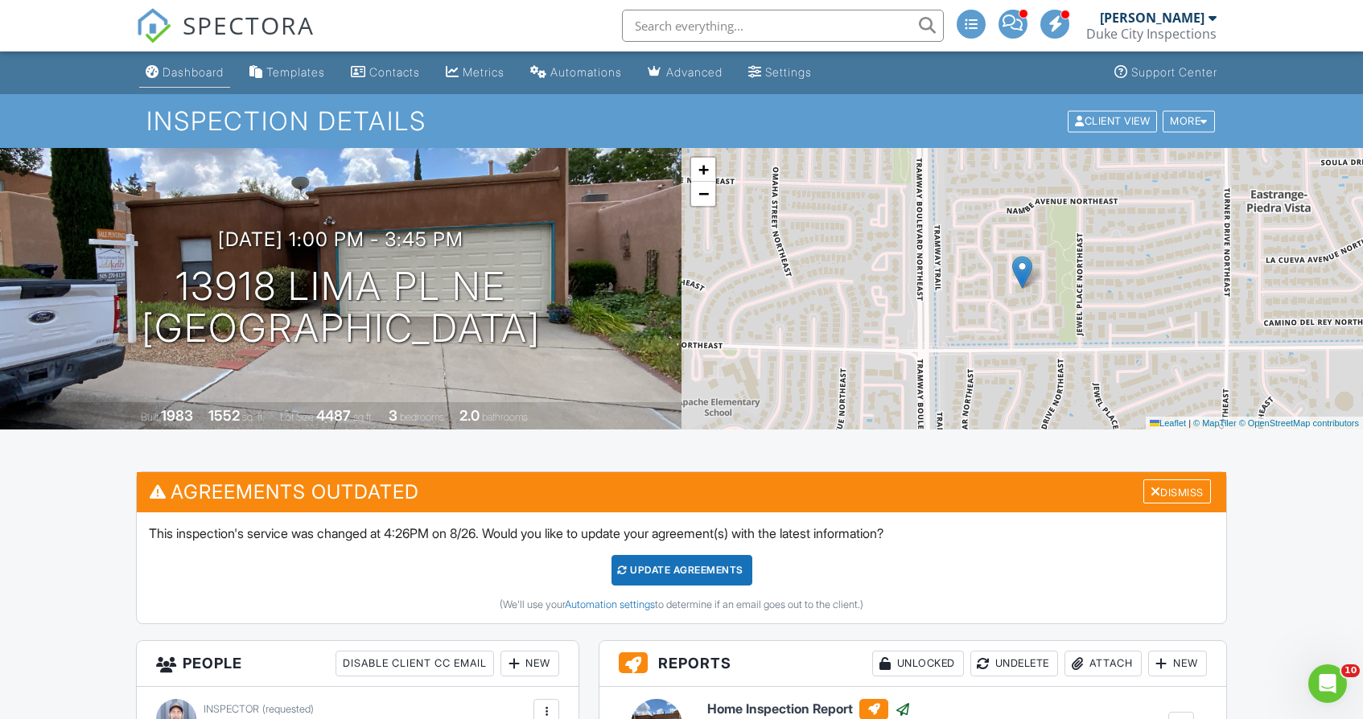
click at [205, 81] on link "Dashboard" at bounding box center [184, 73] width 91 height 30
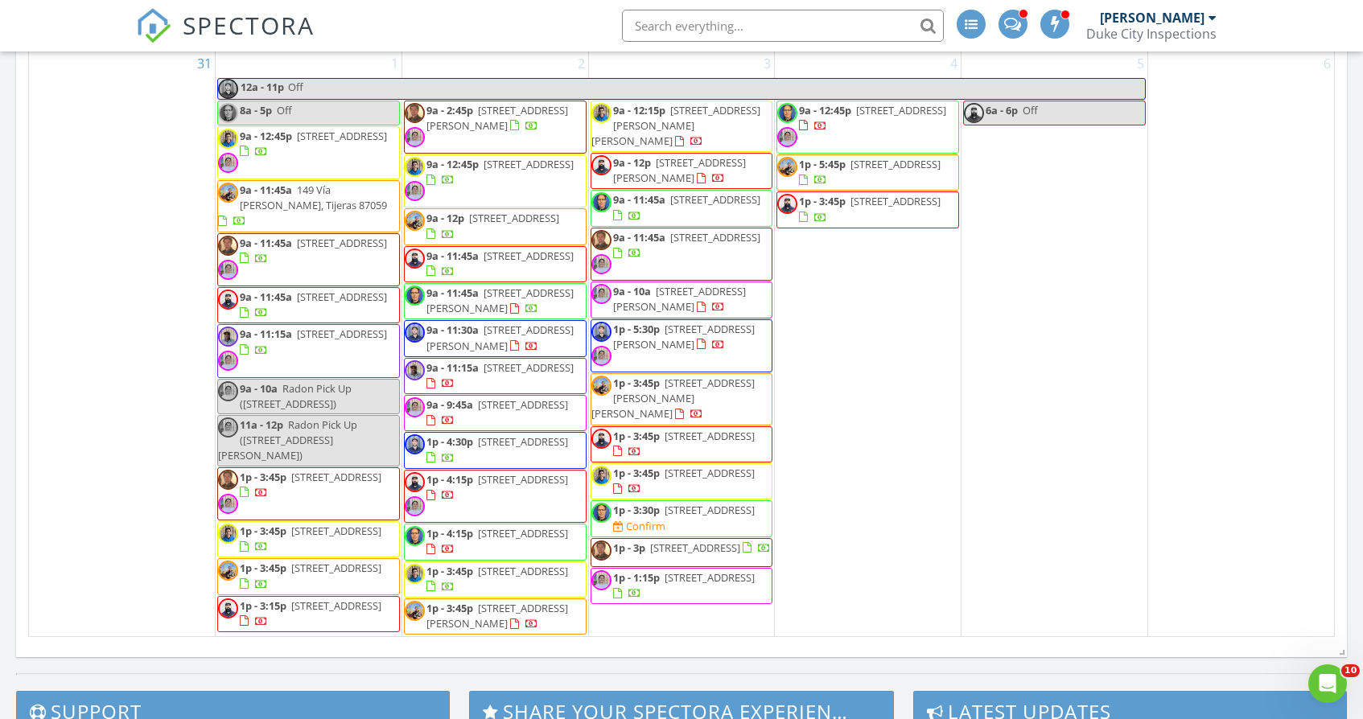
scroll to position [4673, 0]
